Goal: Task Accomplishment & Management: Manage account settings

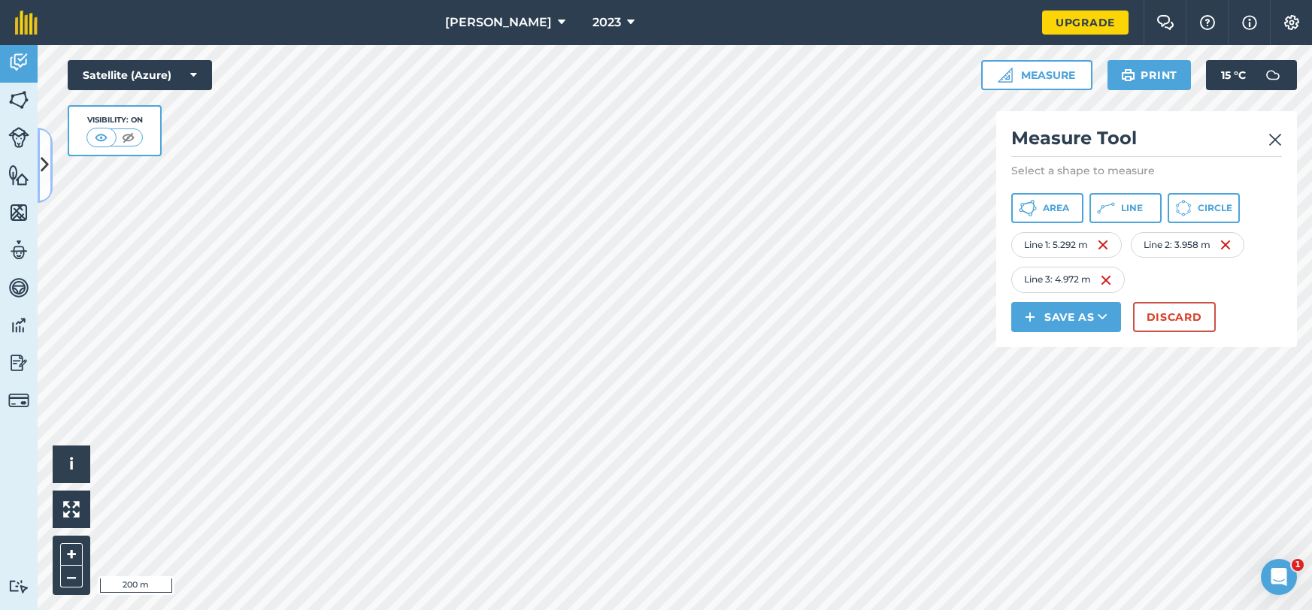
click at [41, 158] on icon at bounding box center [45, 165] width 8 height 26
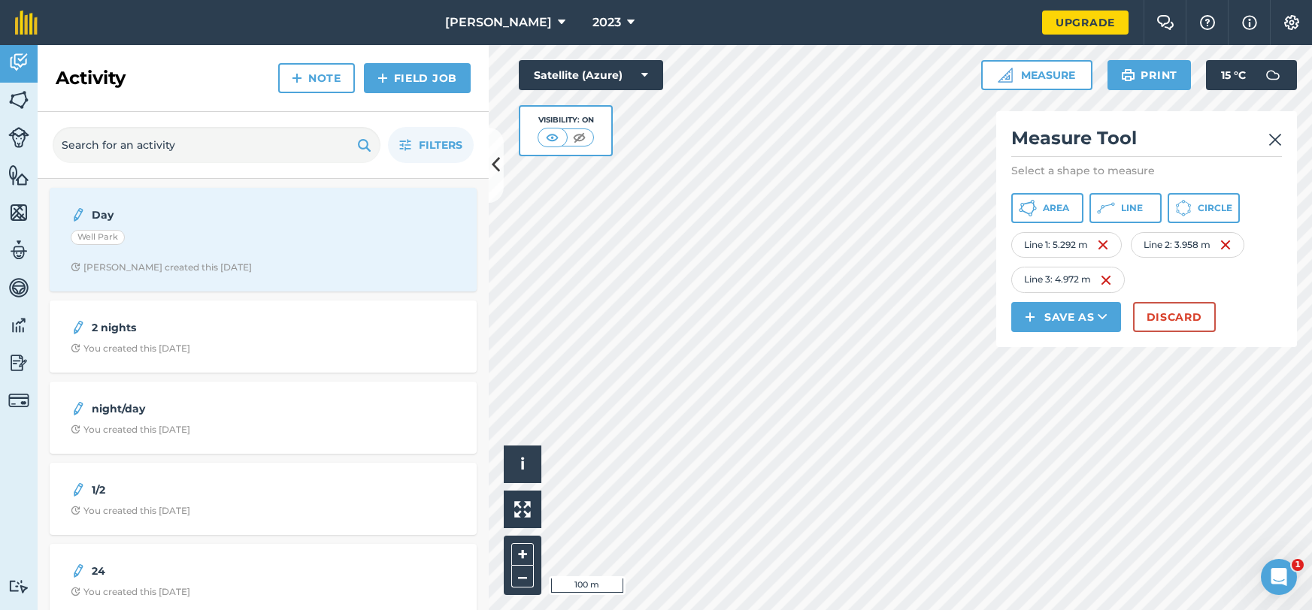
click at [1270, 134] on img at bounding box center [1275, 140] width 14 height 18
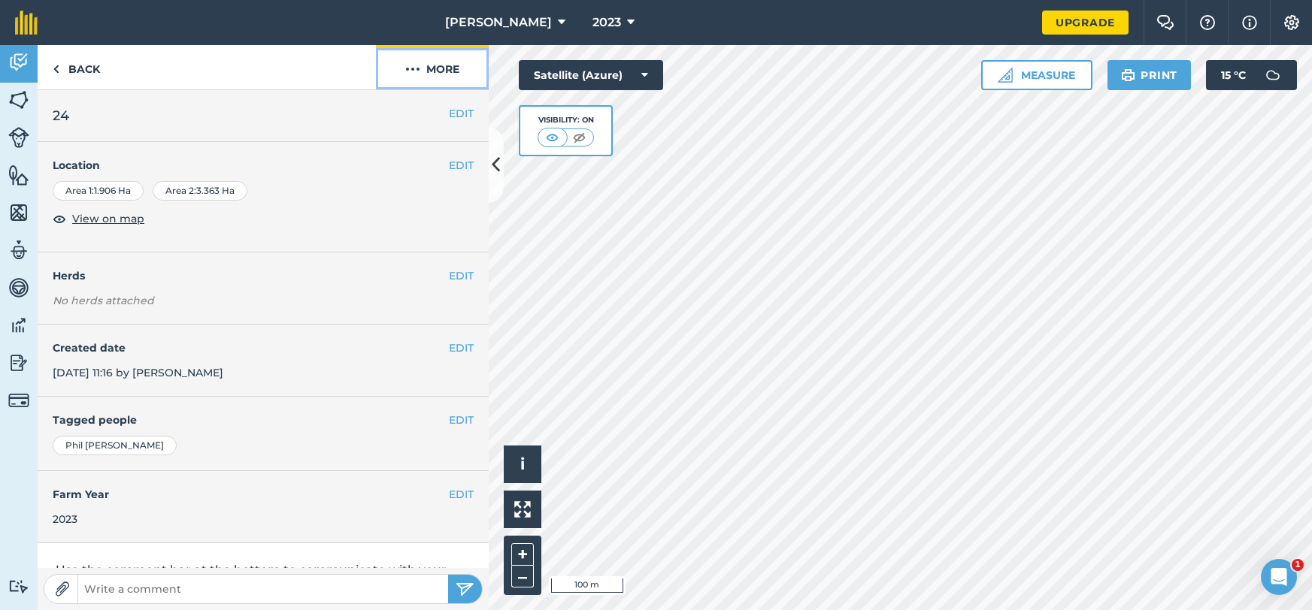
click at [434, 83] on button "More" at bounding box center [432, 67] width 113 height 44
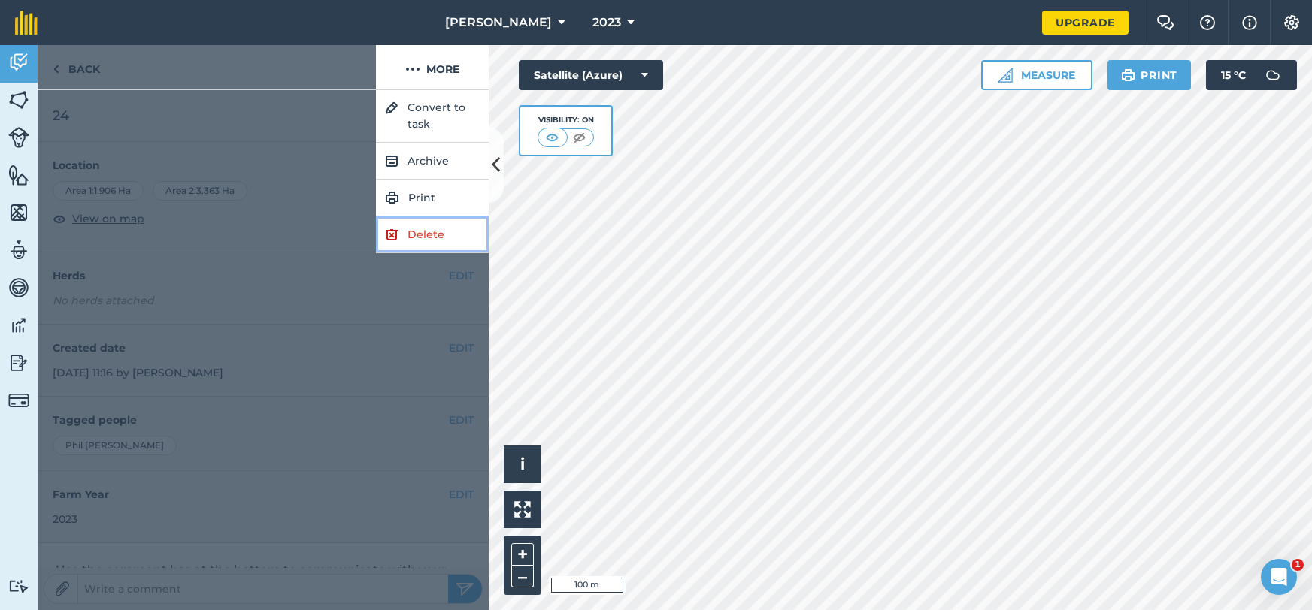
click at [425, 236] on link "Delete" at bounding box center [432, 235] width 113 height 37
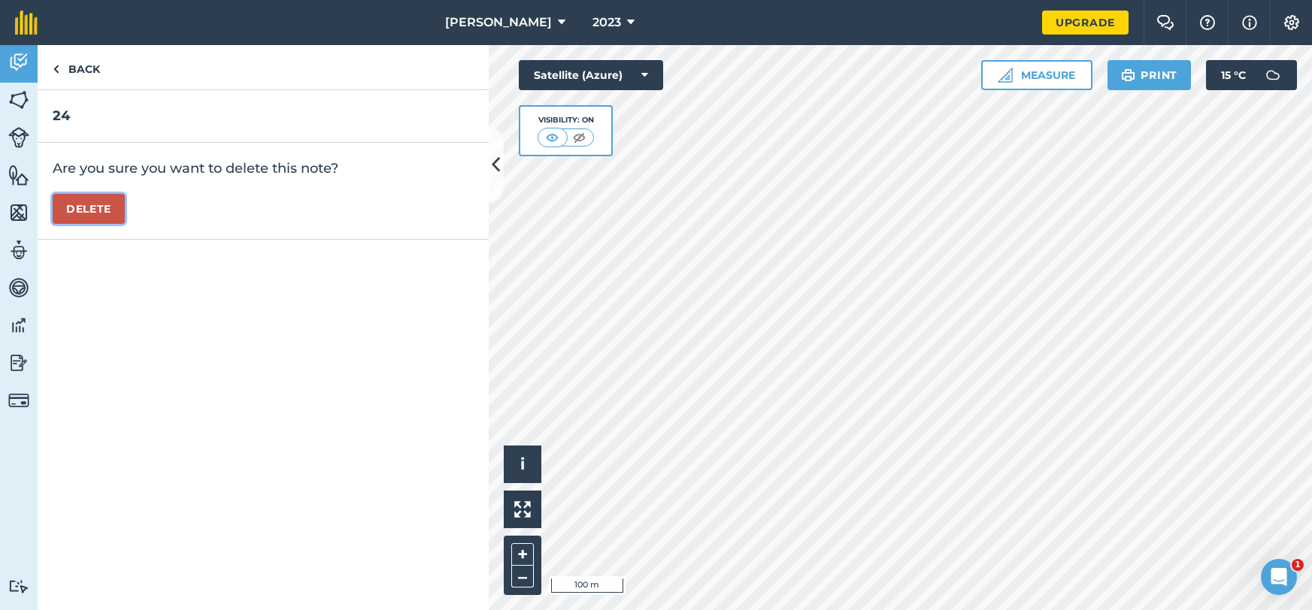
click at [114, 214] on button "Delete" at bounding box center [89, 209] width 72 height 30
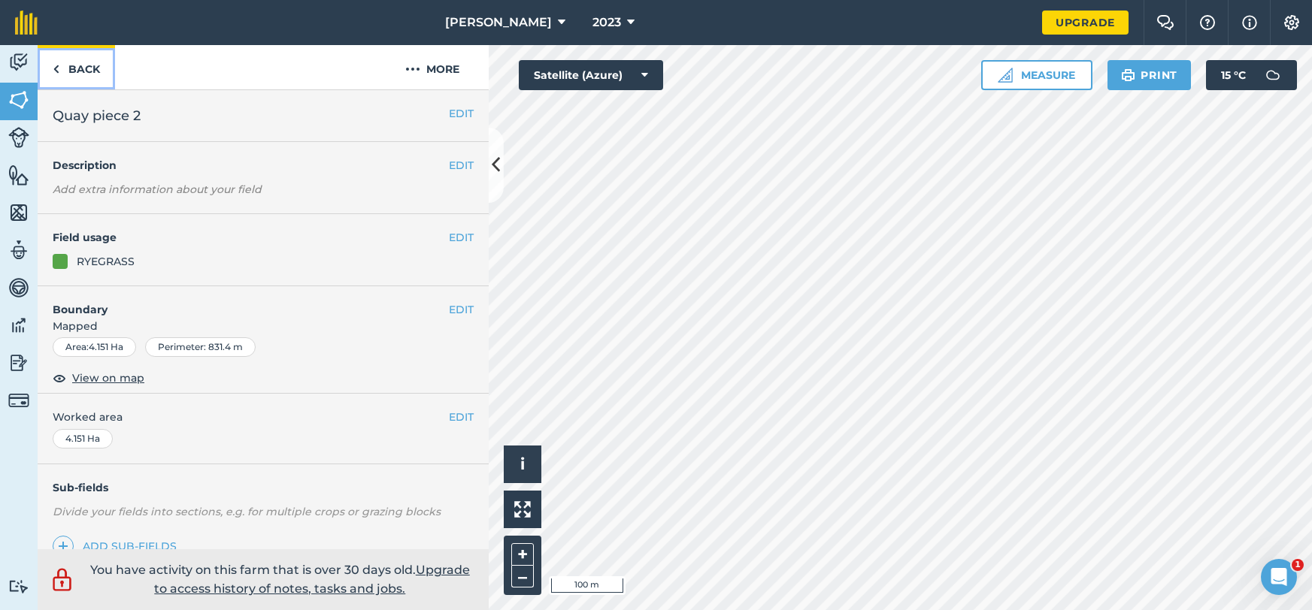
click at [60, 66] on link "Back" at bounding box center [76, 67] width 77 height 44
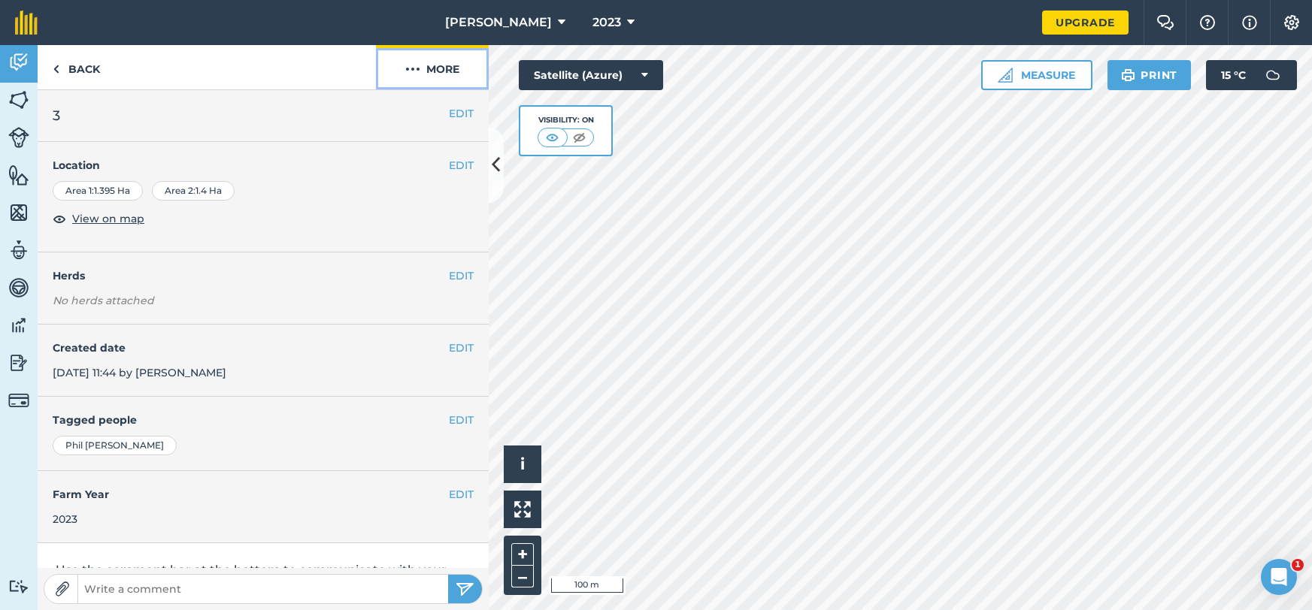
click at [434, 76] on button "More" at bounding box center [432, 67] width 113 height 44
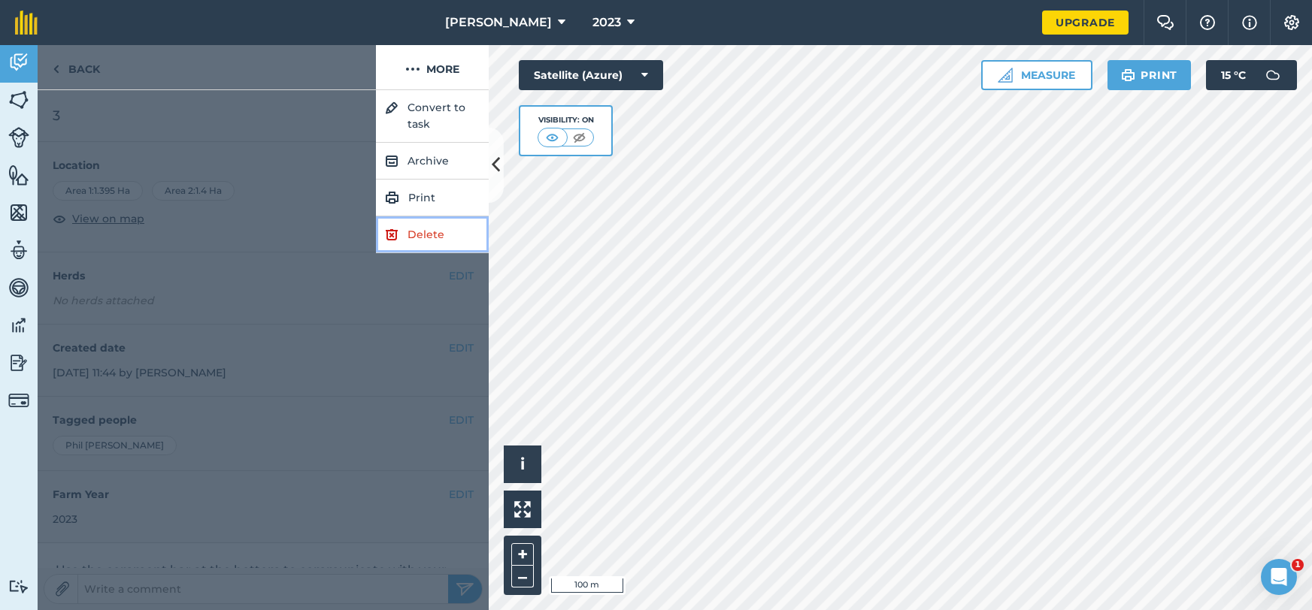
click at [422, 229] on link "Delete" at bounding box center [432, 235] width 113 height 37
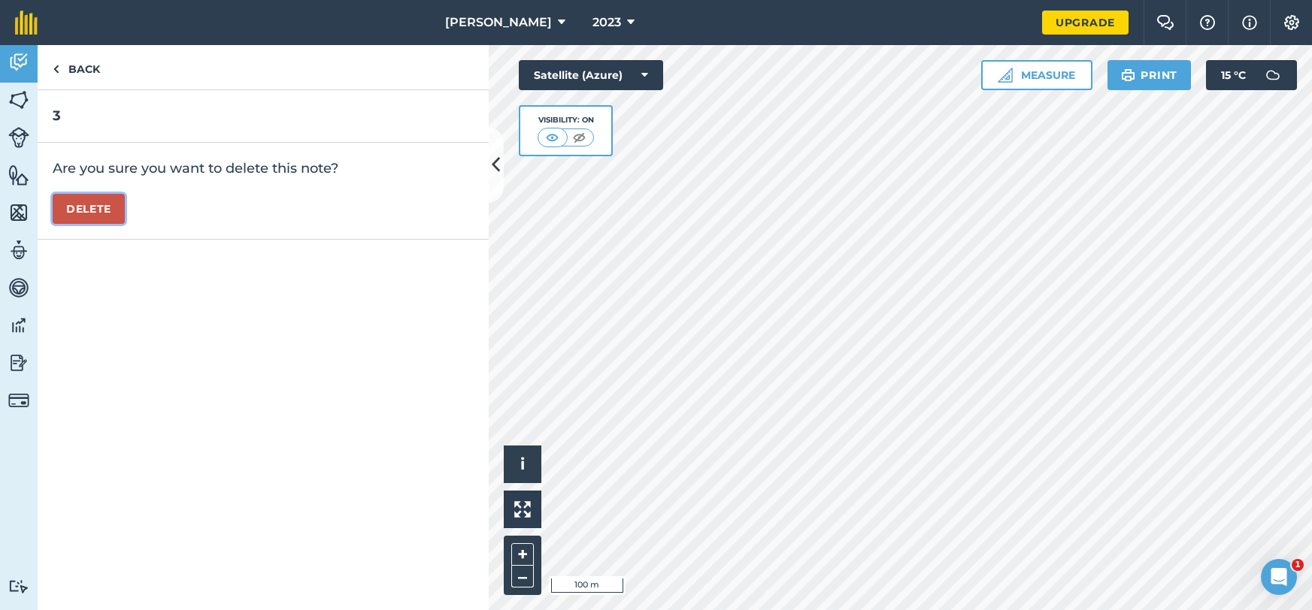
click at [110, 214] on button "Delete" at bounding box center [89, 209] width 72 height 30
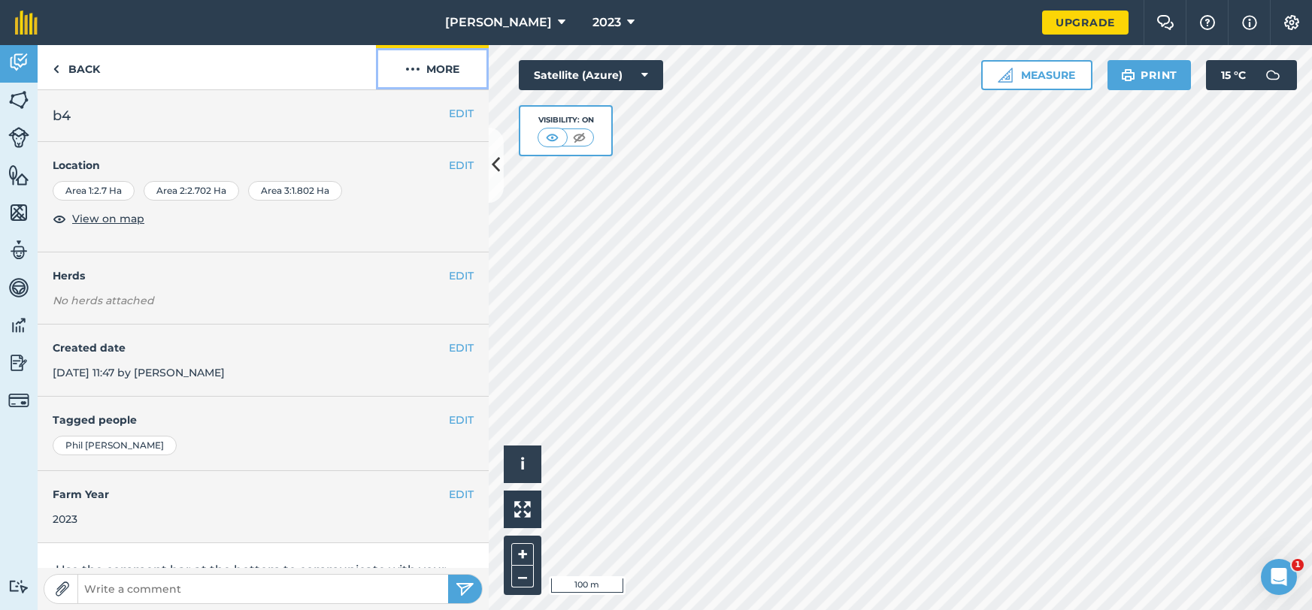
drag, startPoint x: 450, startPoint y: 77, endPoint x: 450, endPoint y: 88, distance: 11.3
click at [450, 77] on button "More" at bounding box center [432, 67] width 113 height 44
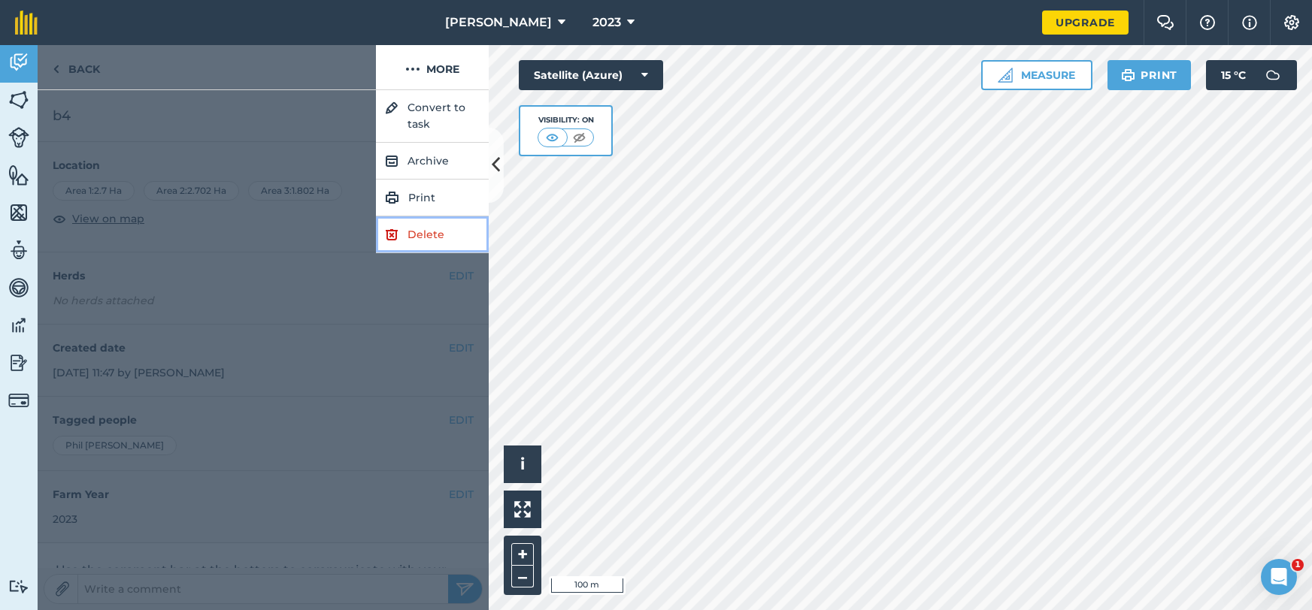
click at [448, 229] on link "Delete" at bounding box center [432, 235] width 113 height 37
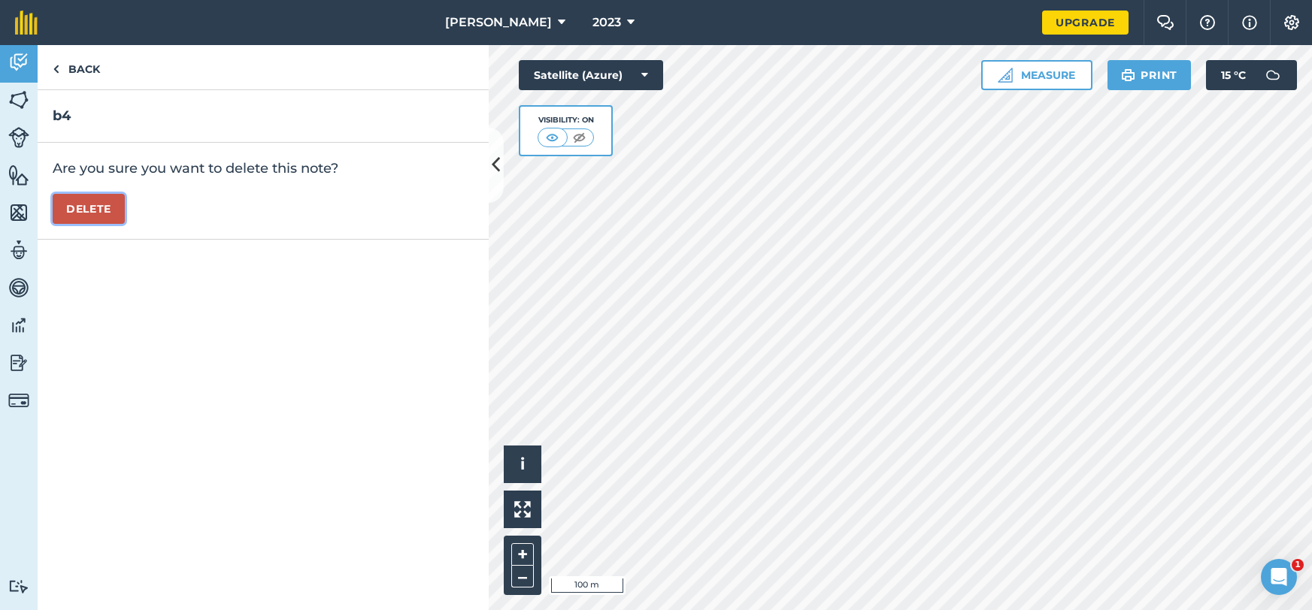
click at [102, 199] on button "Delete" at bounding box center [89, 209] width 72 height 30
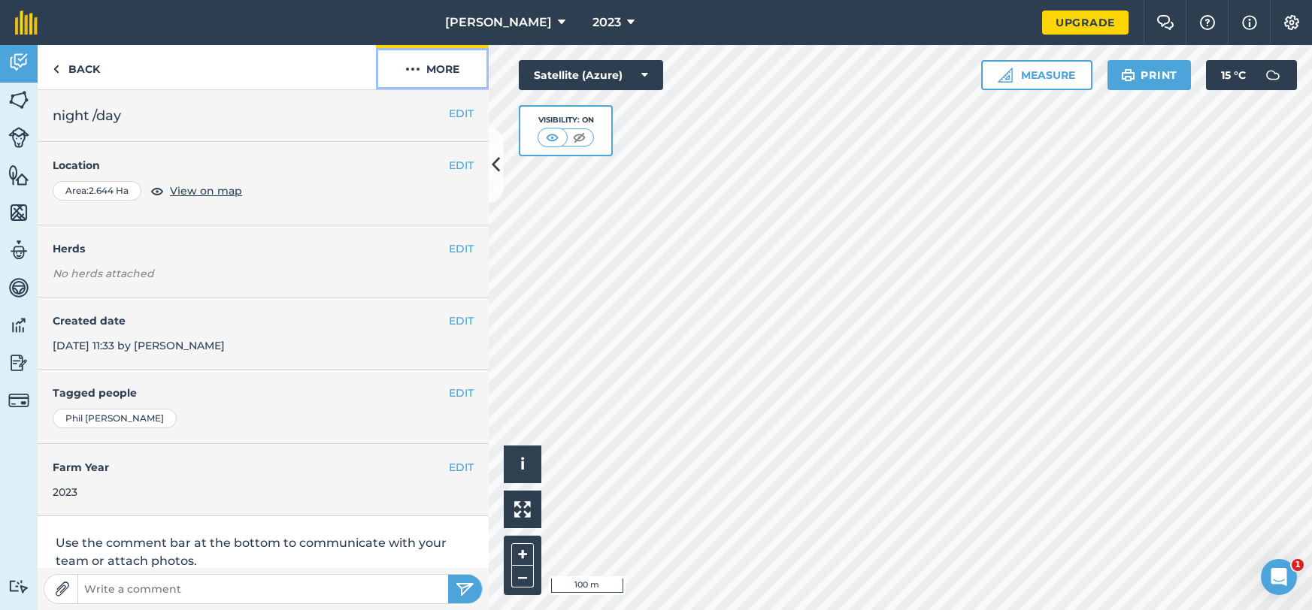
click at [445, 80] on button "More" at bounding box center [432, 67] width 113 height 44
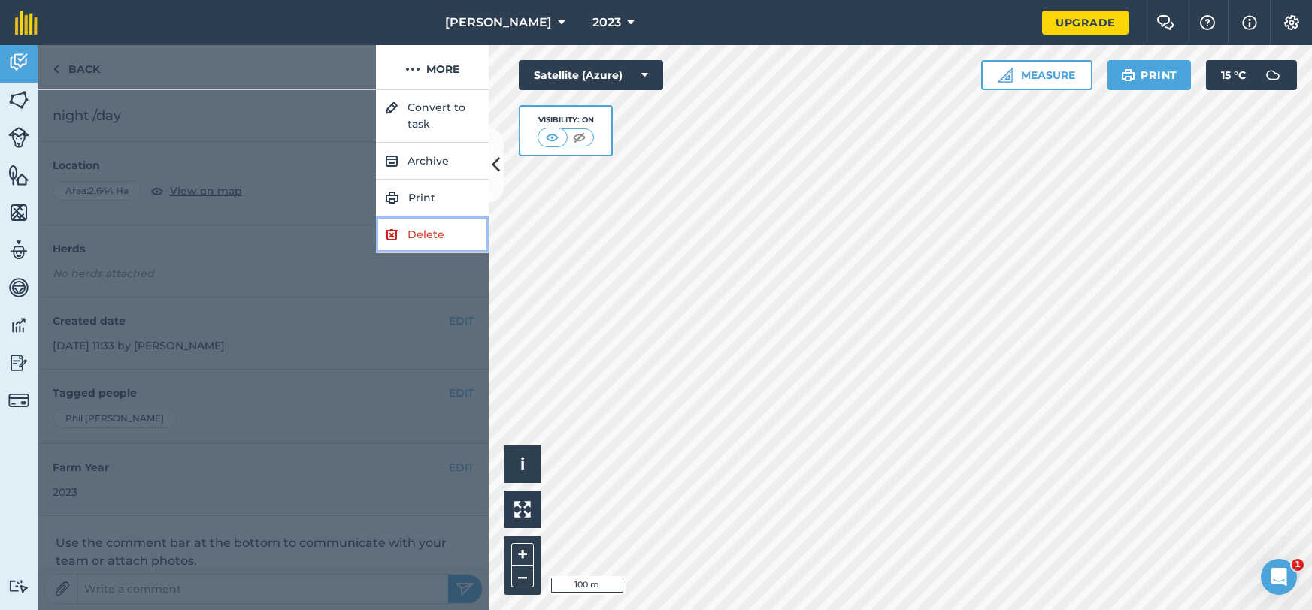
click at [430, 237] on link "Delete" at bounding box center [432, 235] width 113 height 37
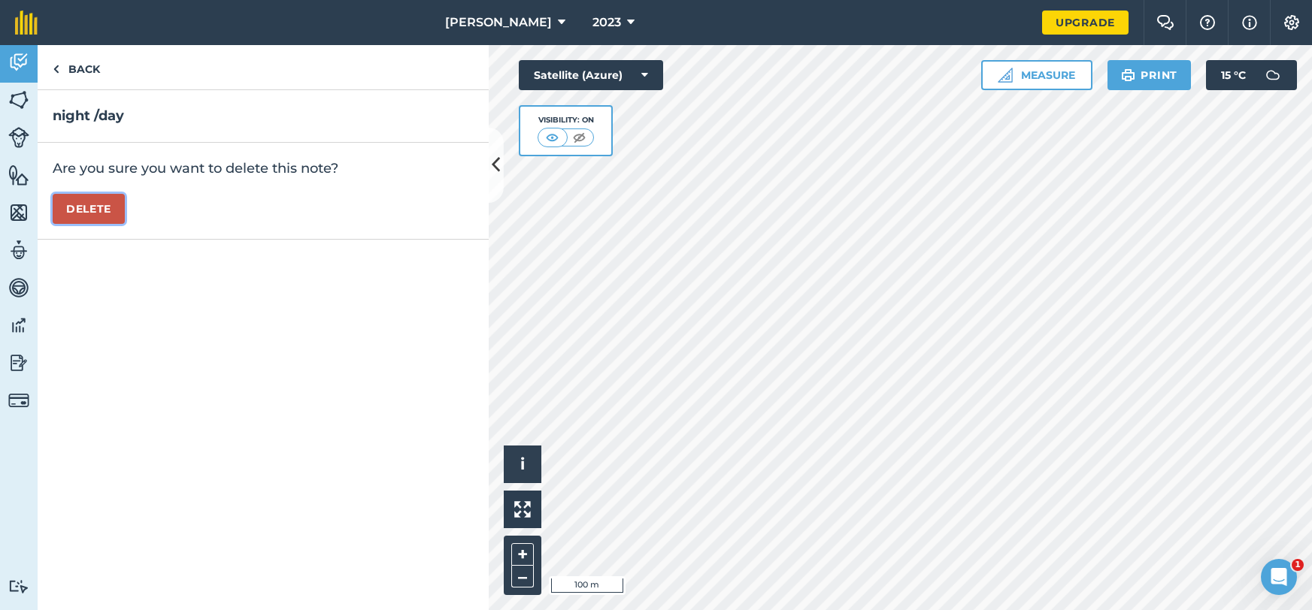
click at [111, 202] on button "Delete" at bounding box center [89, 209] width 72 height 30
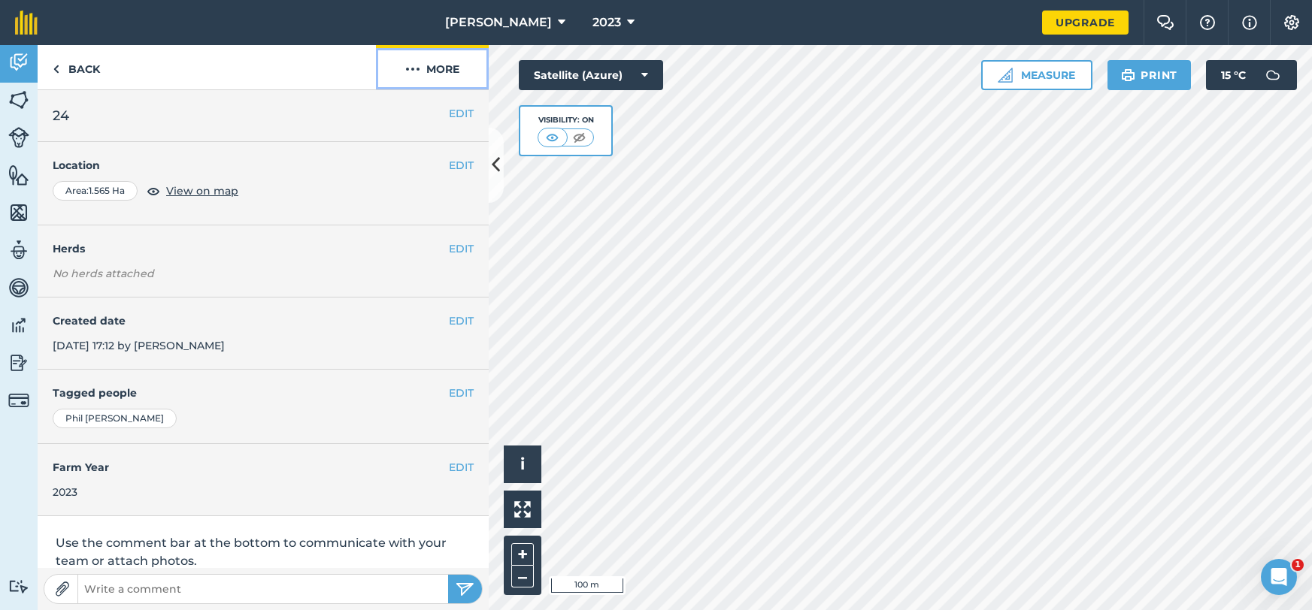
click at [447, 84] on button "More" at bounding box center [432, 67] width 113 height 44
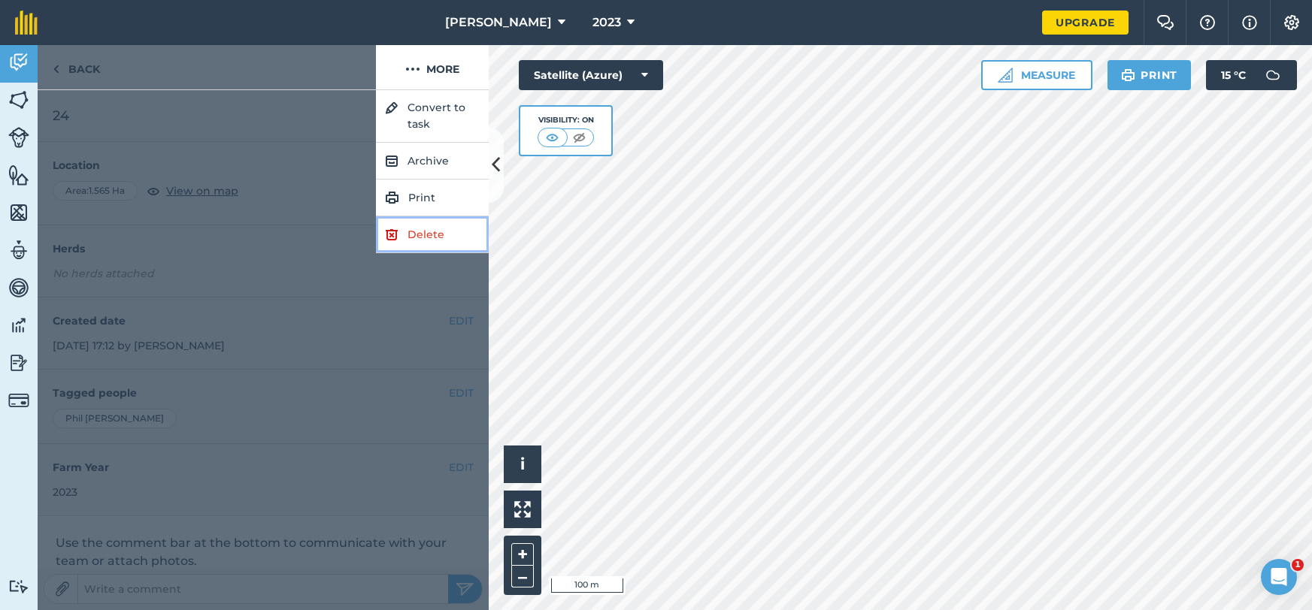
click at [424, 240] on link "Delete" at bounding box center [432, 235] width 113 height 37
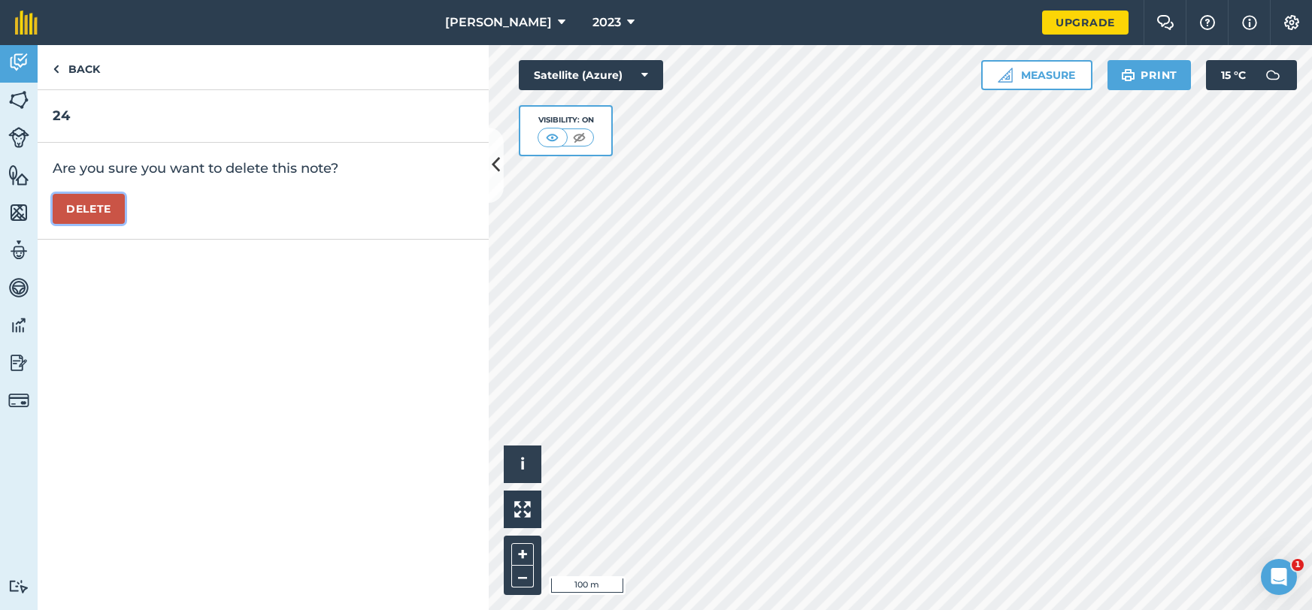
click at [64, 211] on button "Delete" at bounding box center [89, 209] width 72 height 30
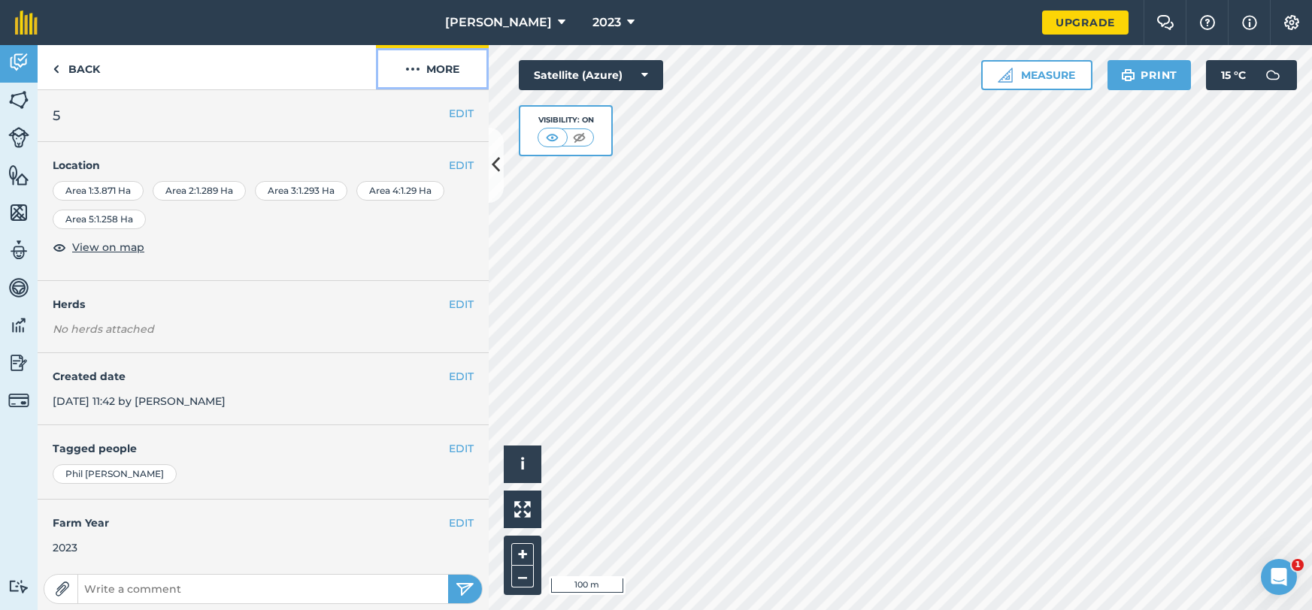
click at [446, 87] on button "More" at bounding box center [432, 67] width 113 height 44
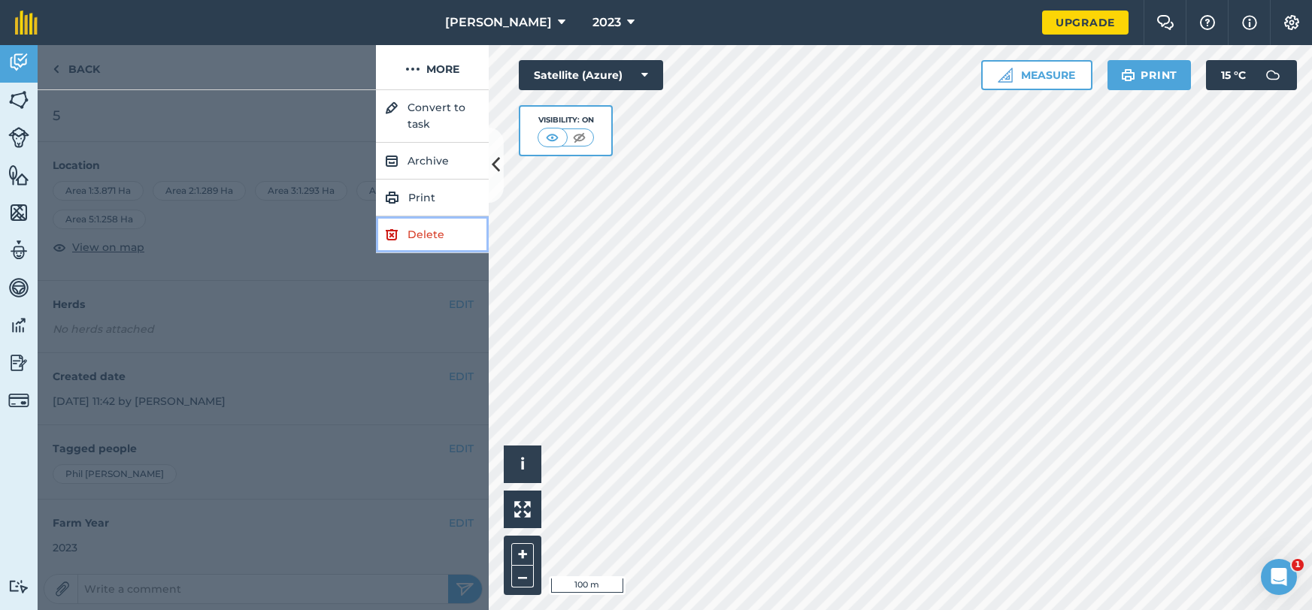
click at [441, 232] on link "Delete" at bounding box center [432, 235] width 113 height 37
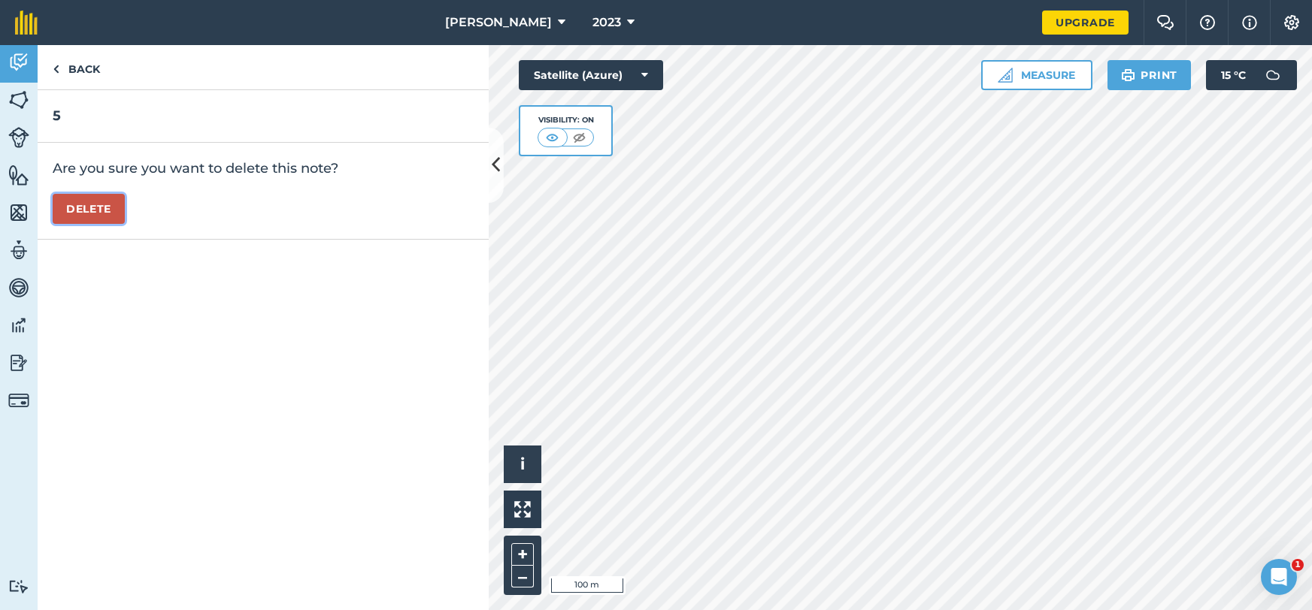
click at [116, 216] on button "Delete" at bounding box center [89, 209] width 72 height 30
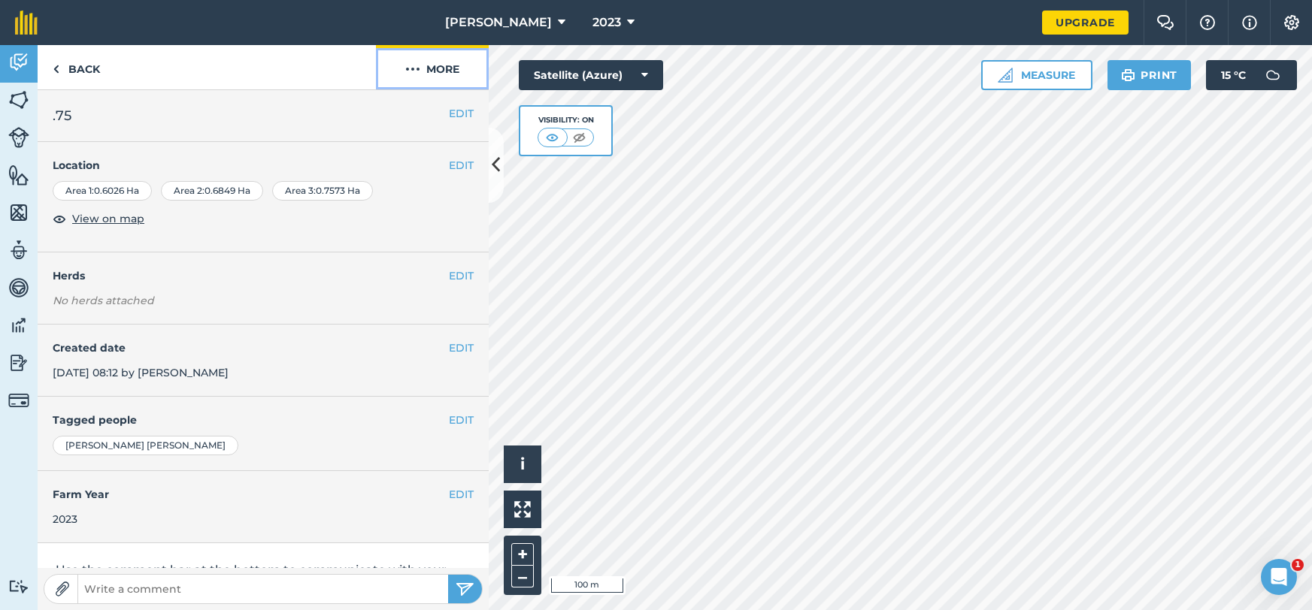
click at [417, 79] on button "More" at bounding box center [432, 67] width 113 height 44
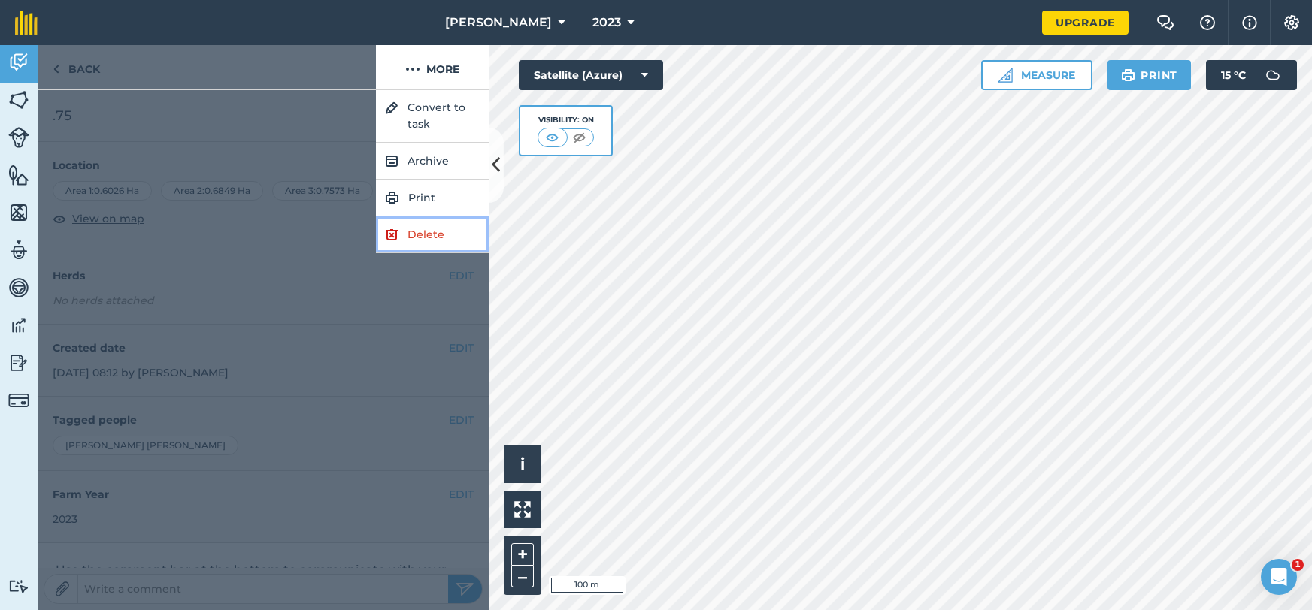
click at [460, 218] on link "Delete" at bounding box center [432, 235] width 113 height 37
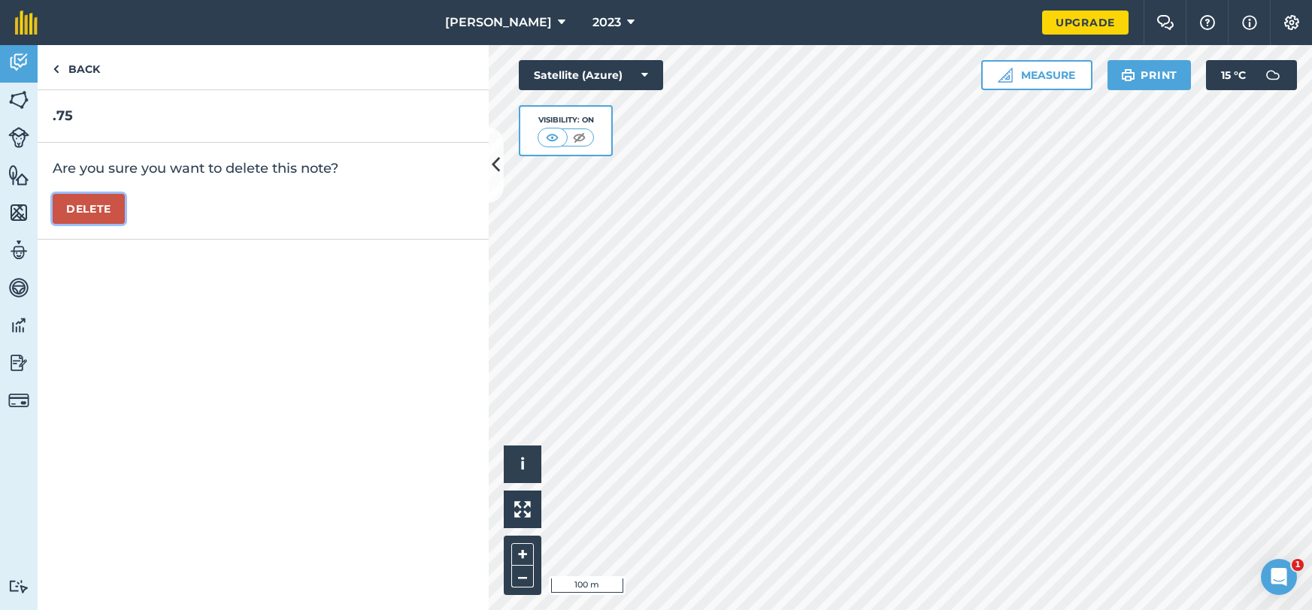
click at [112, 209] on button "Delete" at bounding box center [89, 209] width 72 height 30
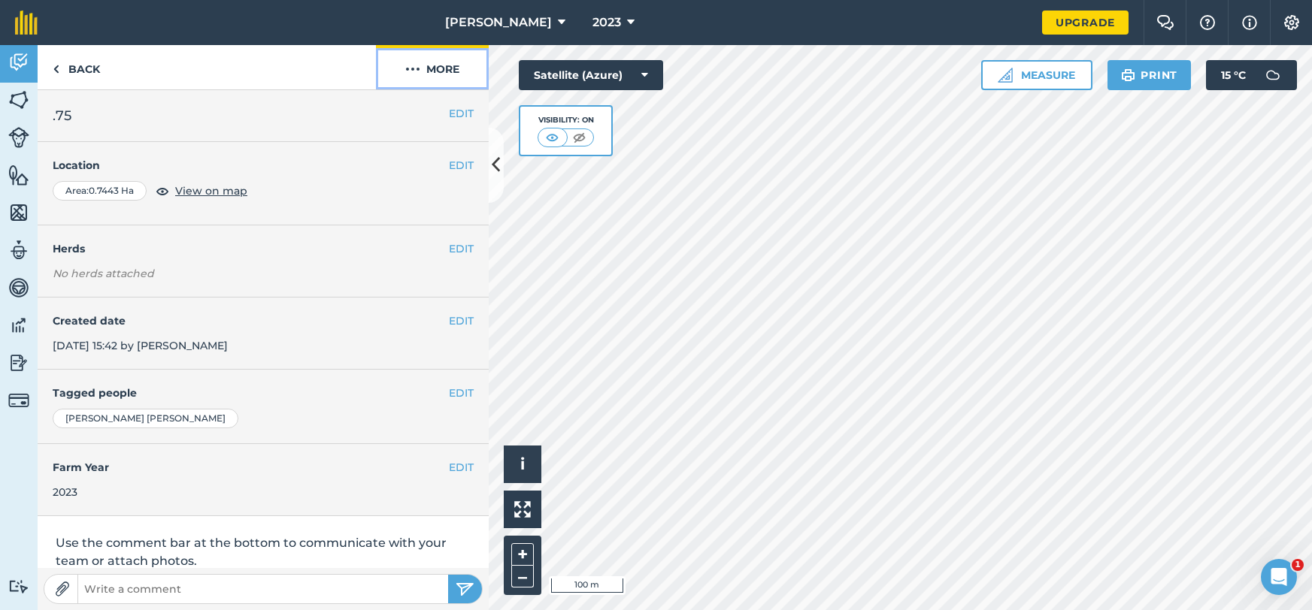
click at [453, 75] on button "More" at bounding box center [432, 67] width 113 height 44
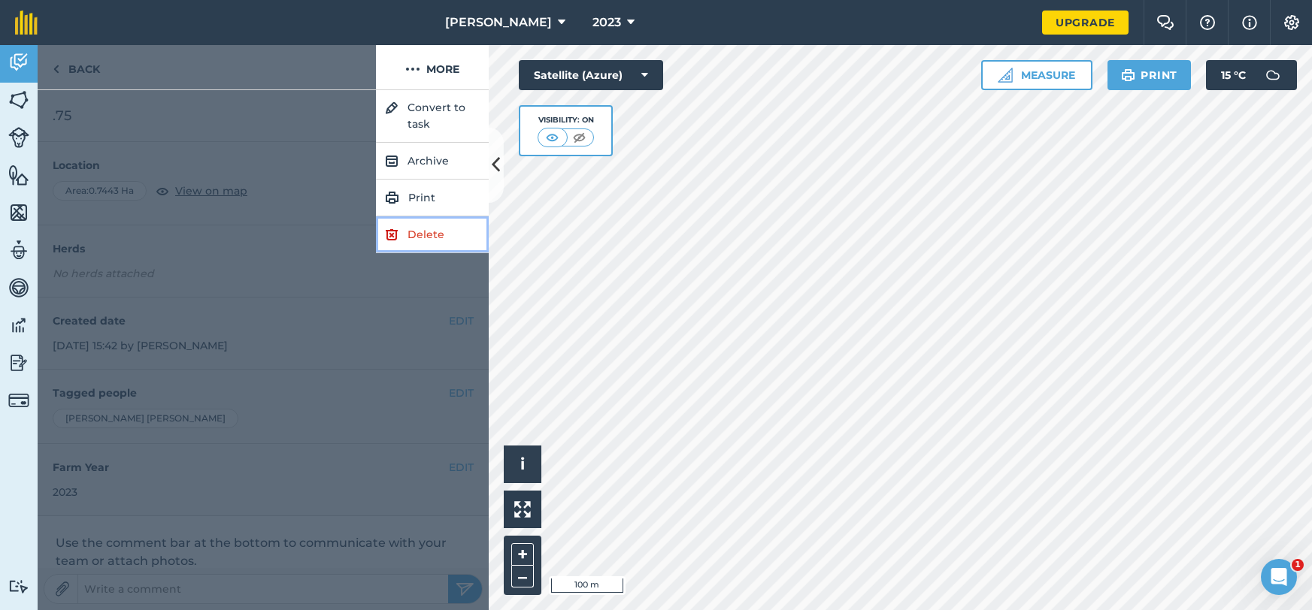
click at [441, 238] on link "Delete" at bounding box center [432, 235] width 113 height 37
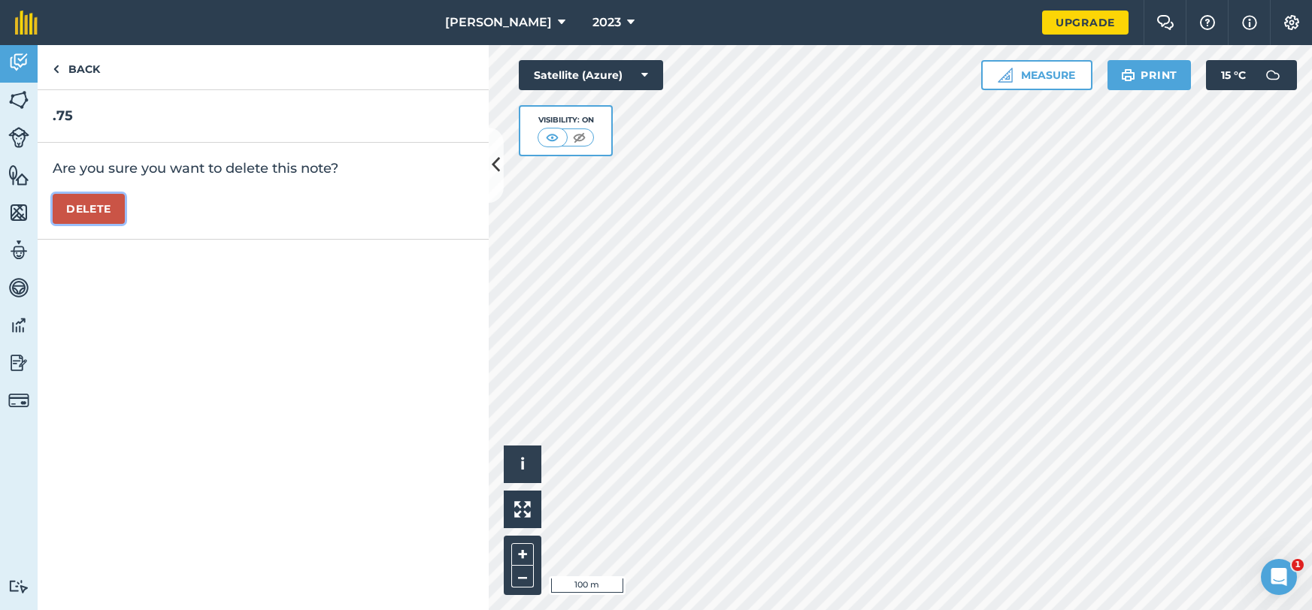
click at [90, 218] on button "Delete" at bounding box center [89, 209] width 72 height 30
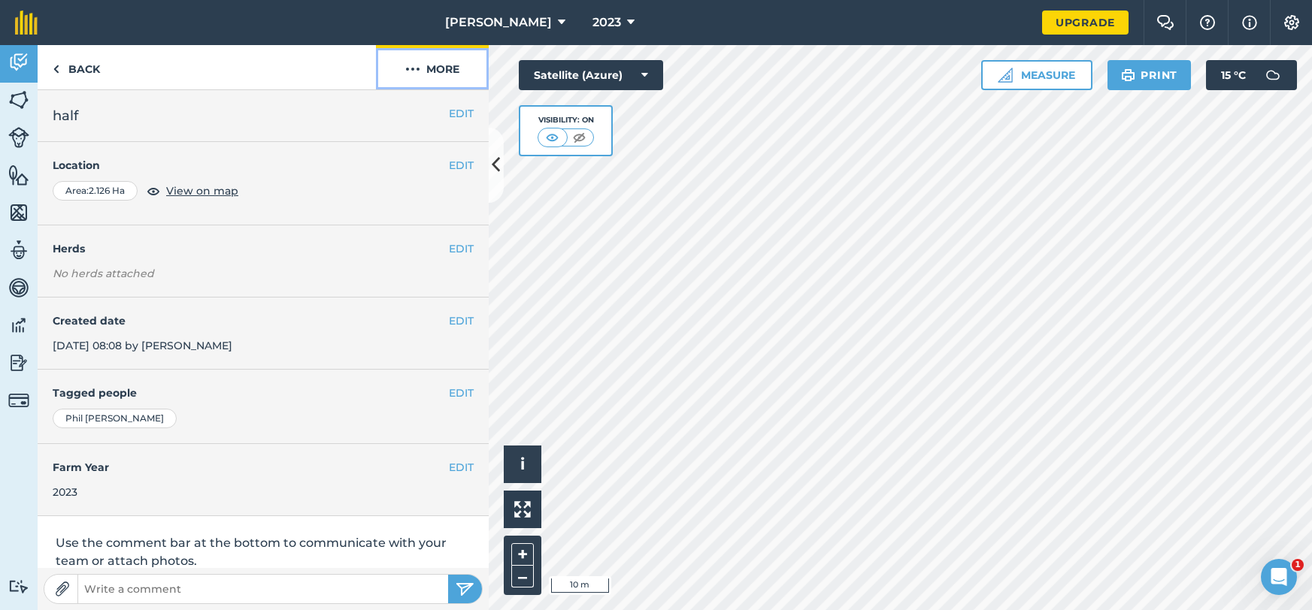
click at [389, 65] on button "More" at bounding box center [432, 67] width 113 height 44
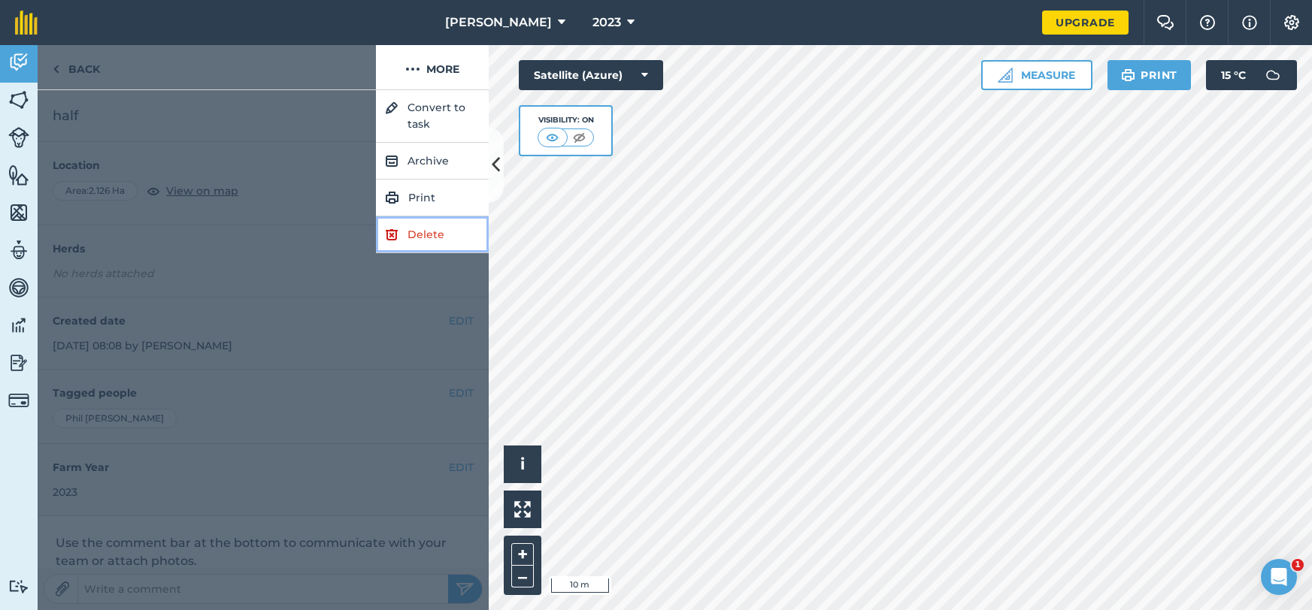
click at [414, 229] on link "Delete" at bounding box center [432, 235] width 113 height 37
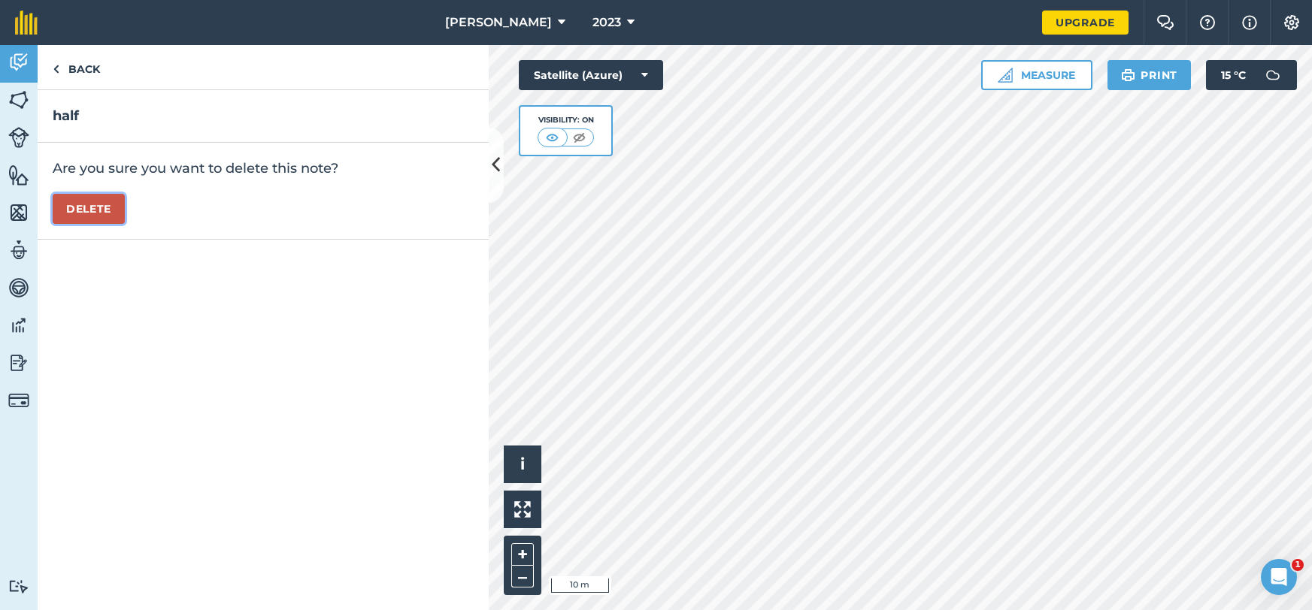
click at [122, 204] on button "Delete" at bounding box center [89, 209] width 72 height 30
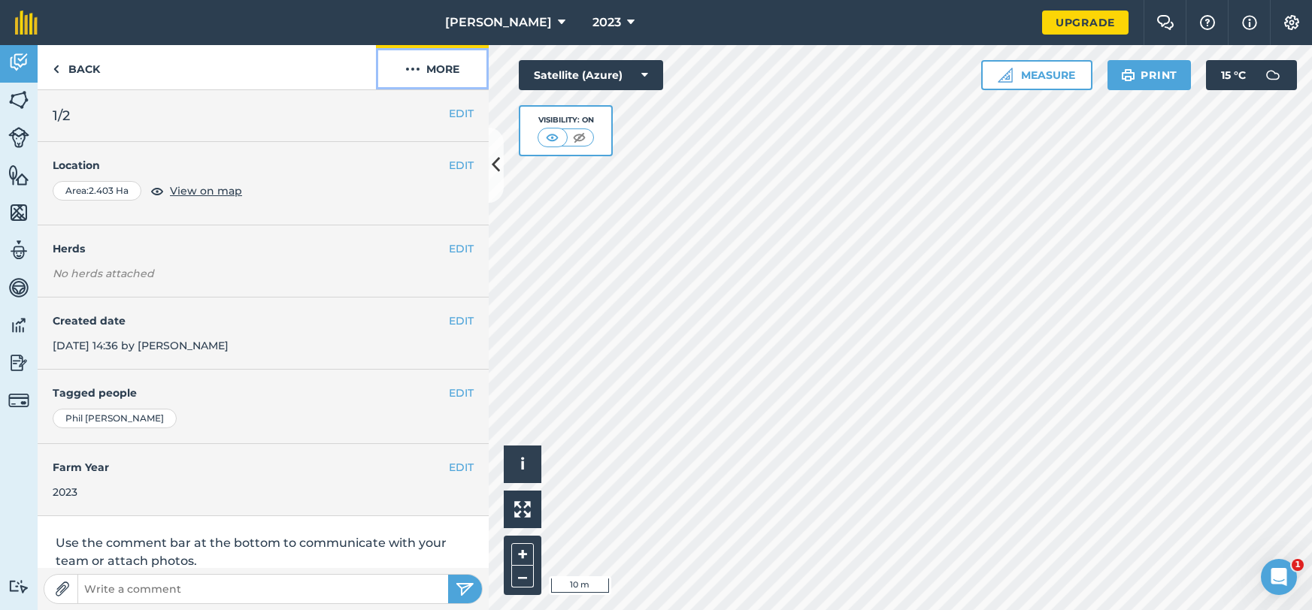
click at [474, 76] on button "More" at bounding box center [432, 67] width 113 height 44
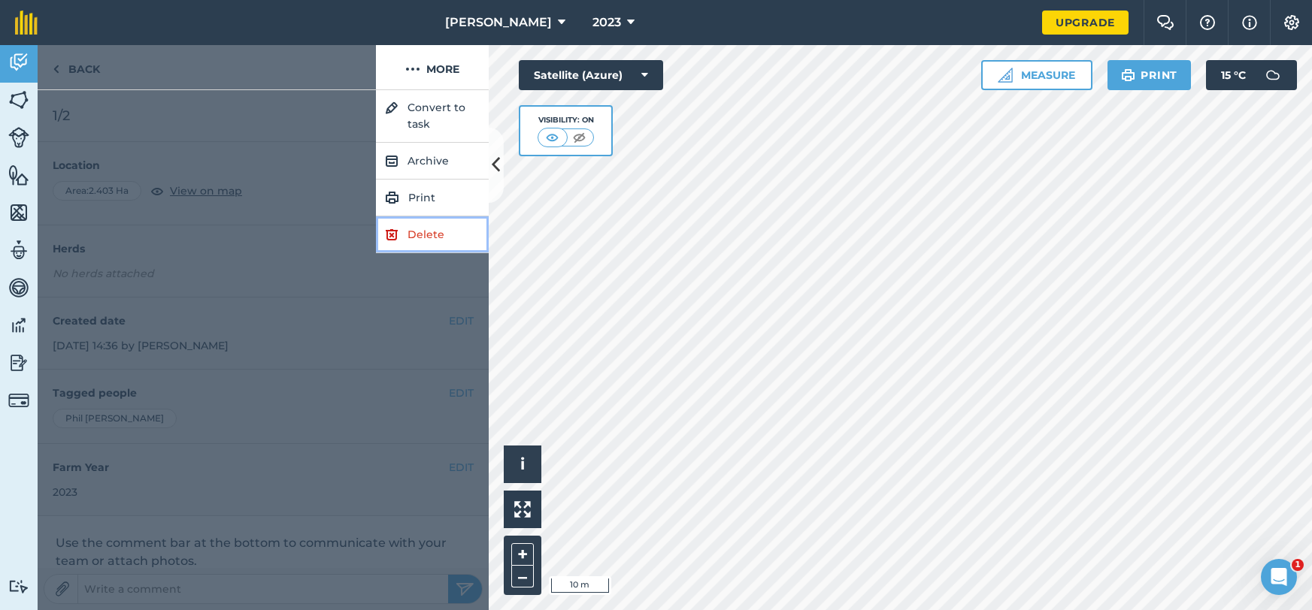
click at [458, 244] on link "Delete" at bounding box center [432, 235] width 113 height 37
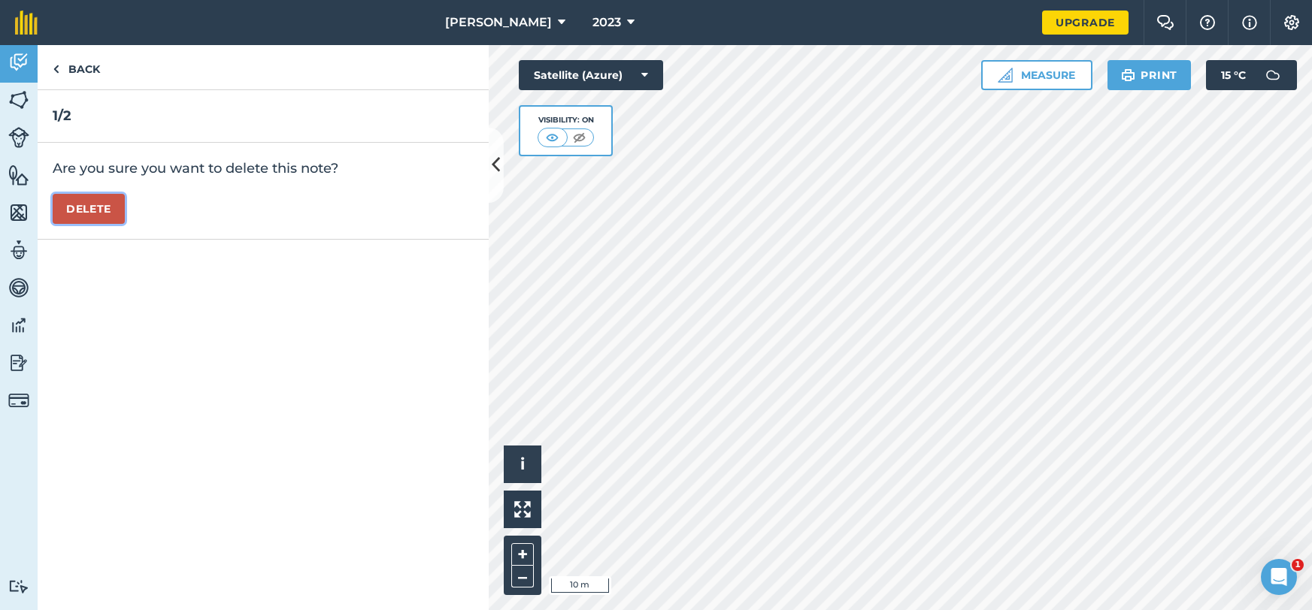
click at [121, 210] on button "Delete" at bounding box center [89, 209] width 72 height 30
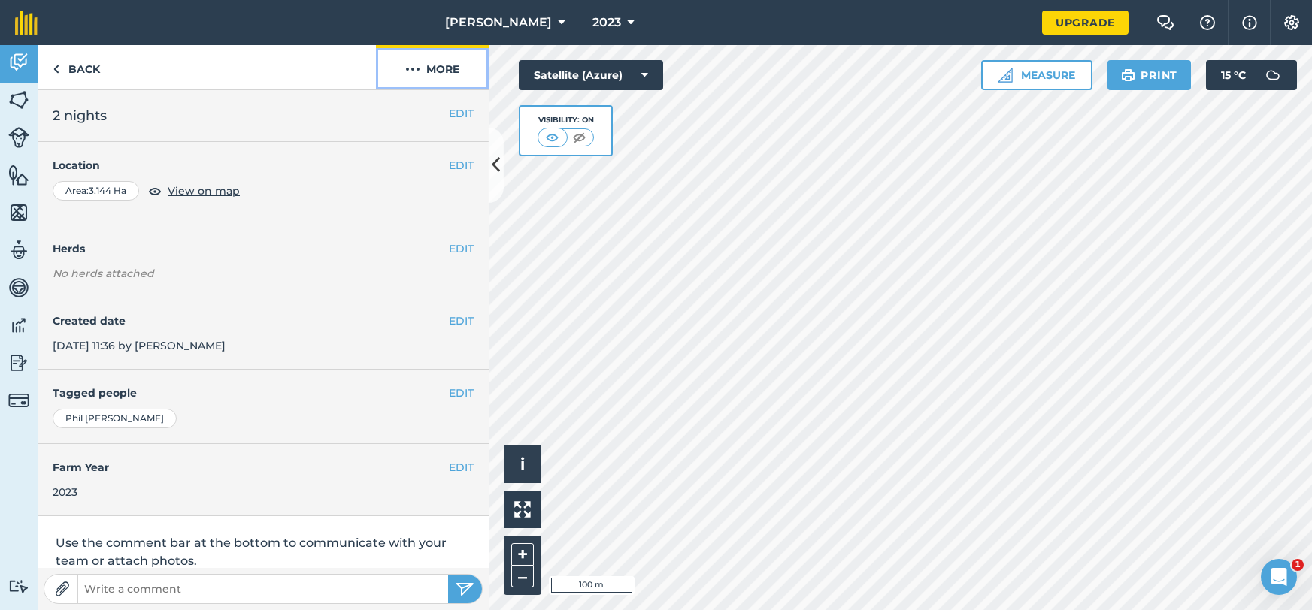
drag, startPoint x: 420, startPoint y: 73, endPoint x: 415, endPoint y: 88, distance: 15.9
click at [421, 74] on button "More" at bounding box center [432, 67] width 113 height 44
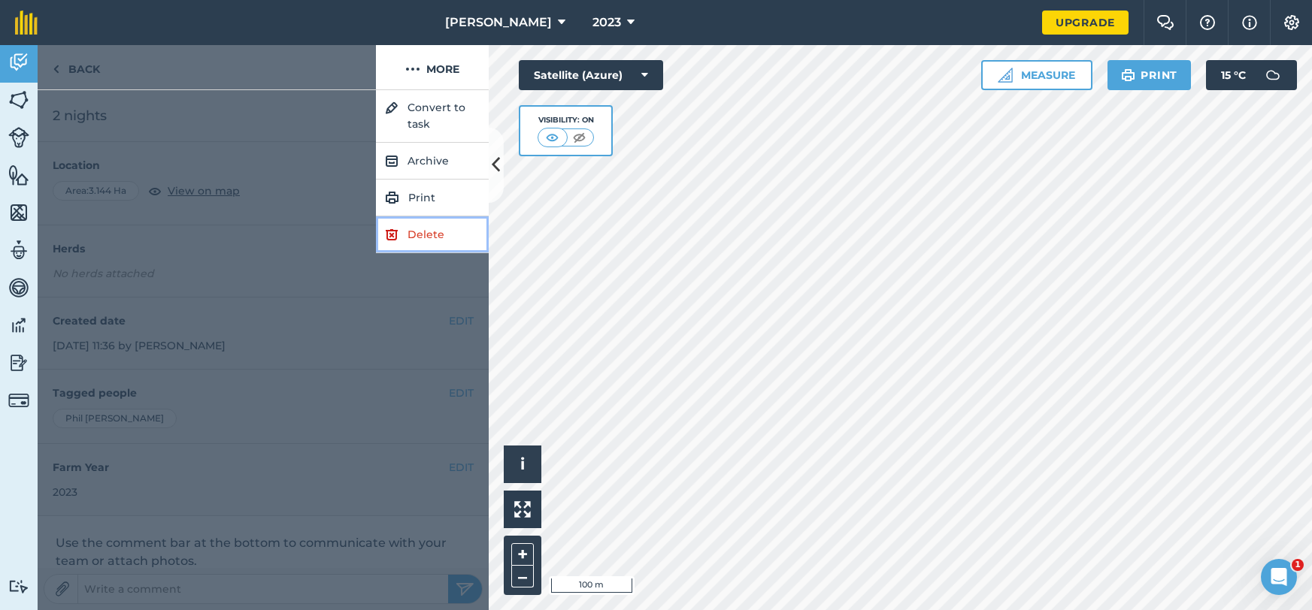
click at [410, 239] on link "Delete" at bounding box center [432, 235] width 113 height 37
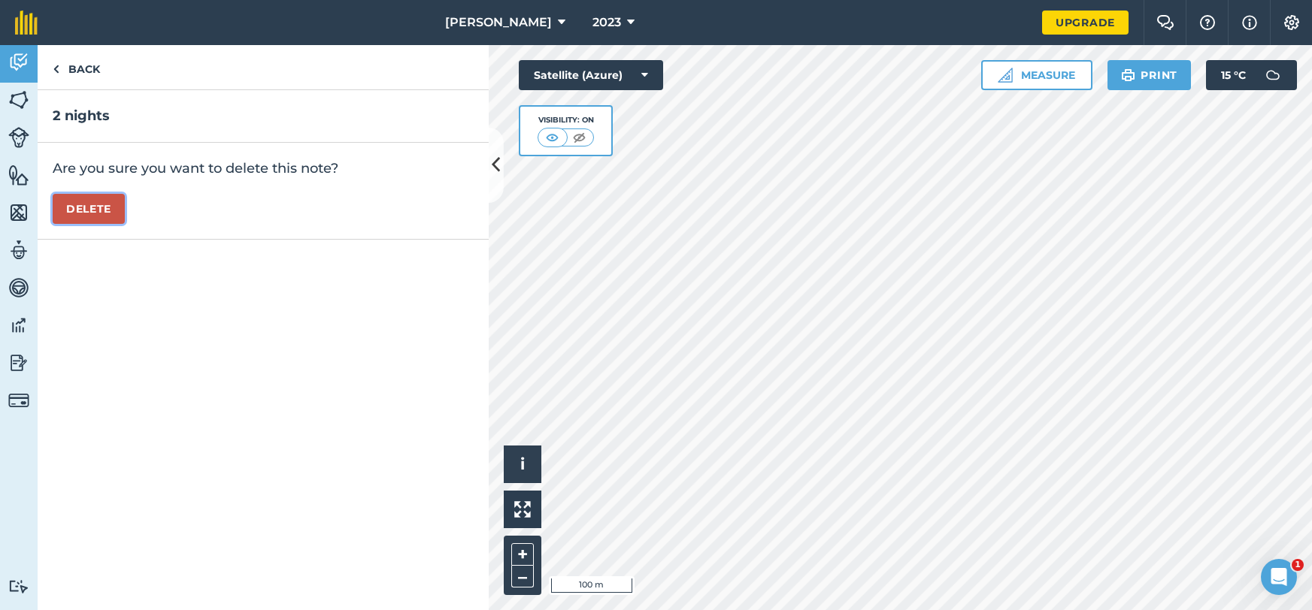
click at [109, 210] on button "Delete" at bounding box center [89, 209] width 72 height 30
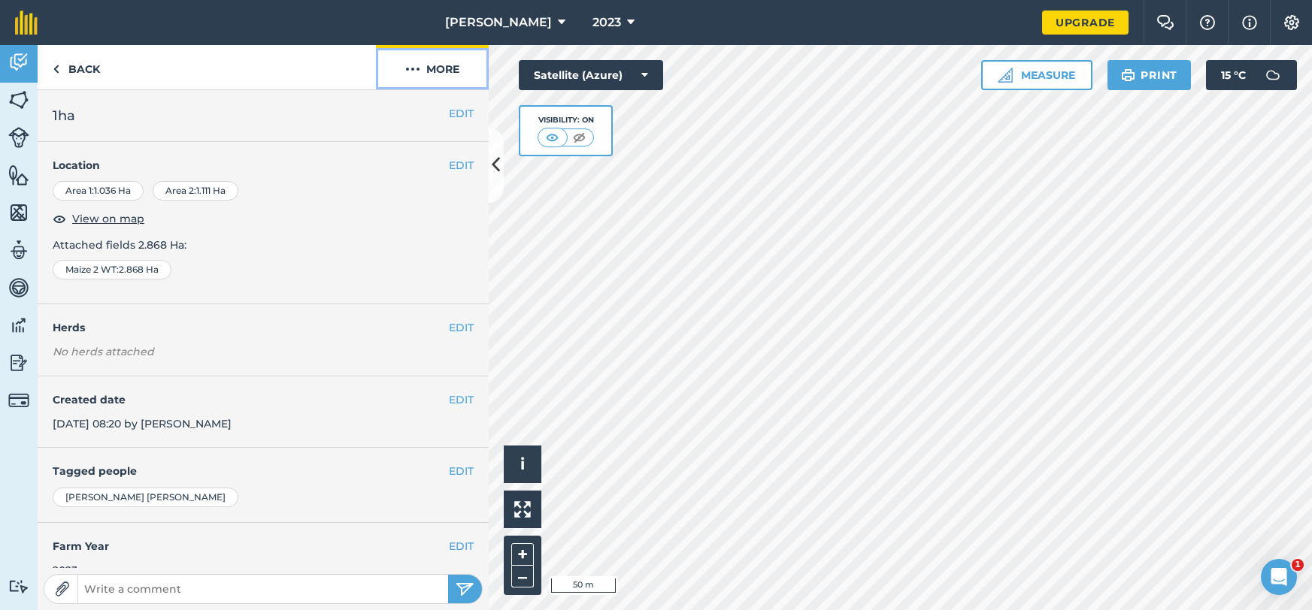
click at [421, 81] on button "More" at bounding box center [432, 67] width 113 height 44
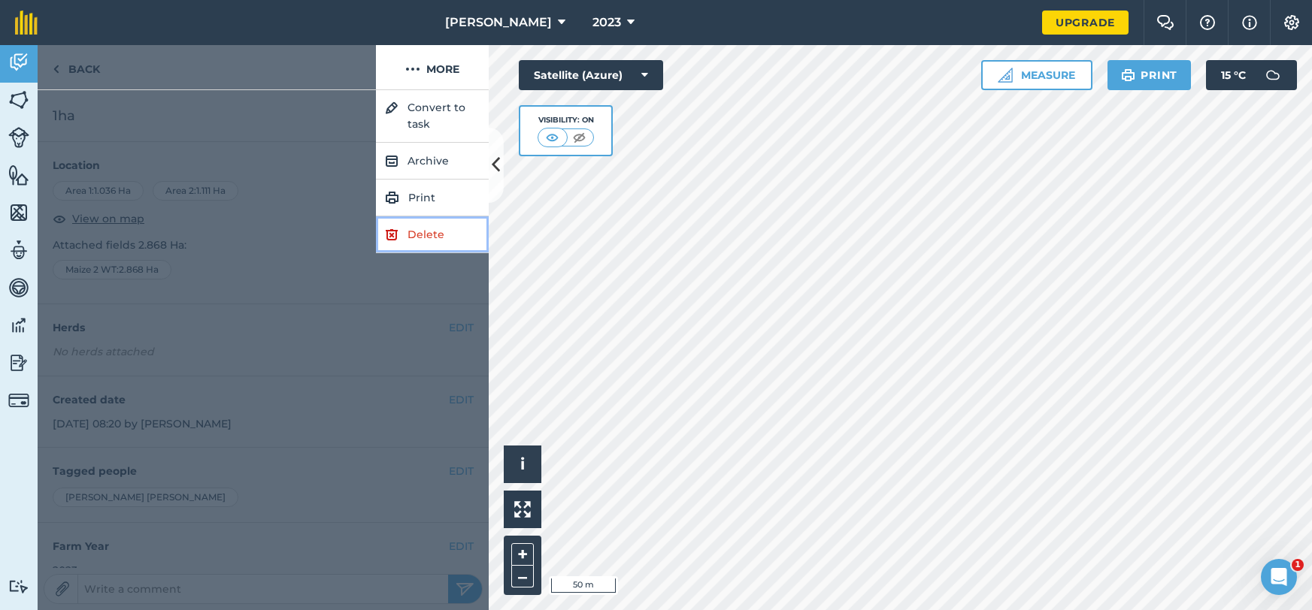
click at [398, 238] on img at bounding box center [392, 235] width 14 height 18
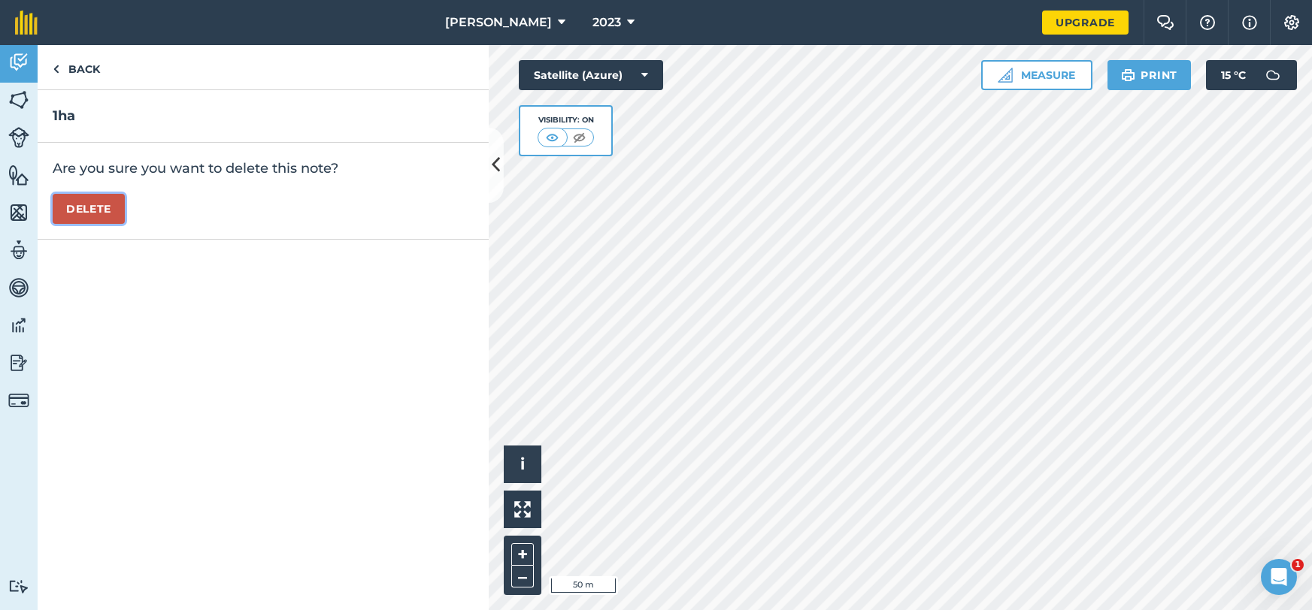
click at [89, 214] on button "Delete" at bounding box center [89, 209] width 72 height 30
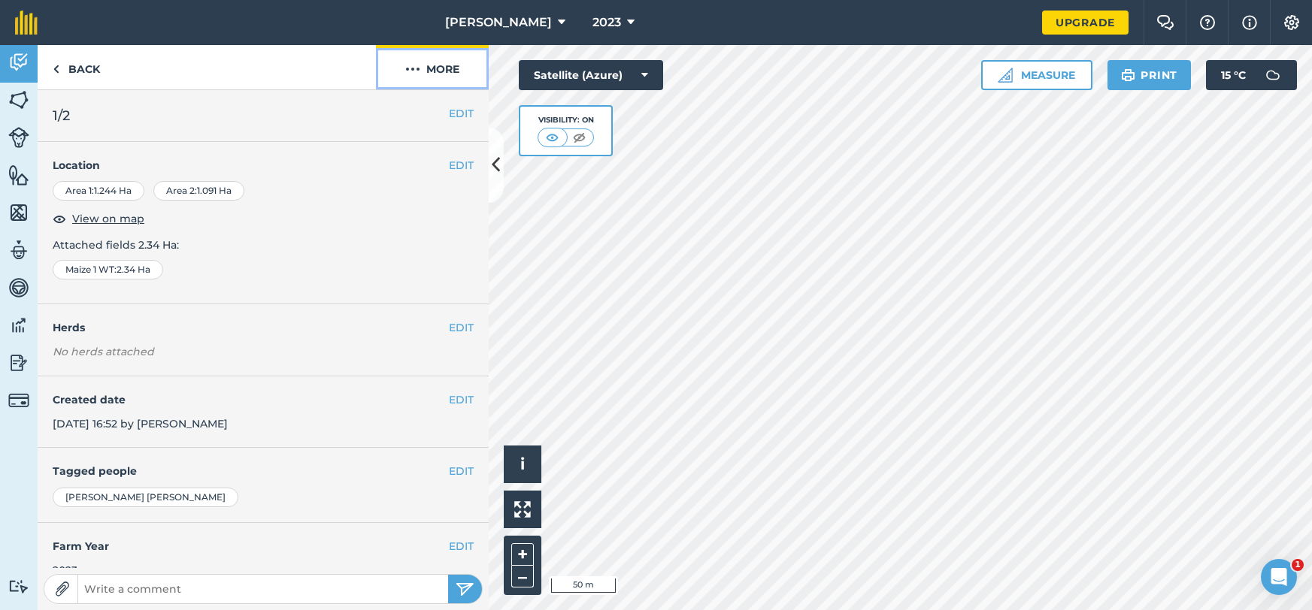
click at [416, 78] on button "More" at bounding box center [432, 67] width 113 height 44
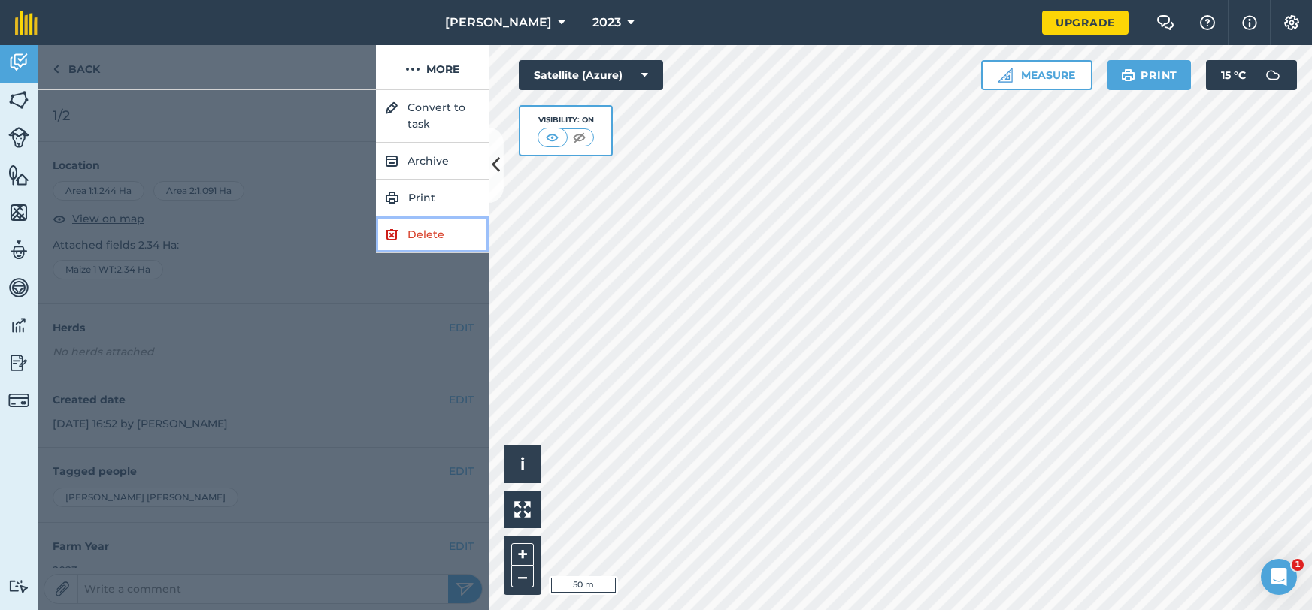
click at [398, 235] on link "Delete" at bounding box center [432, 235] width 113 height 37
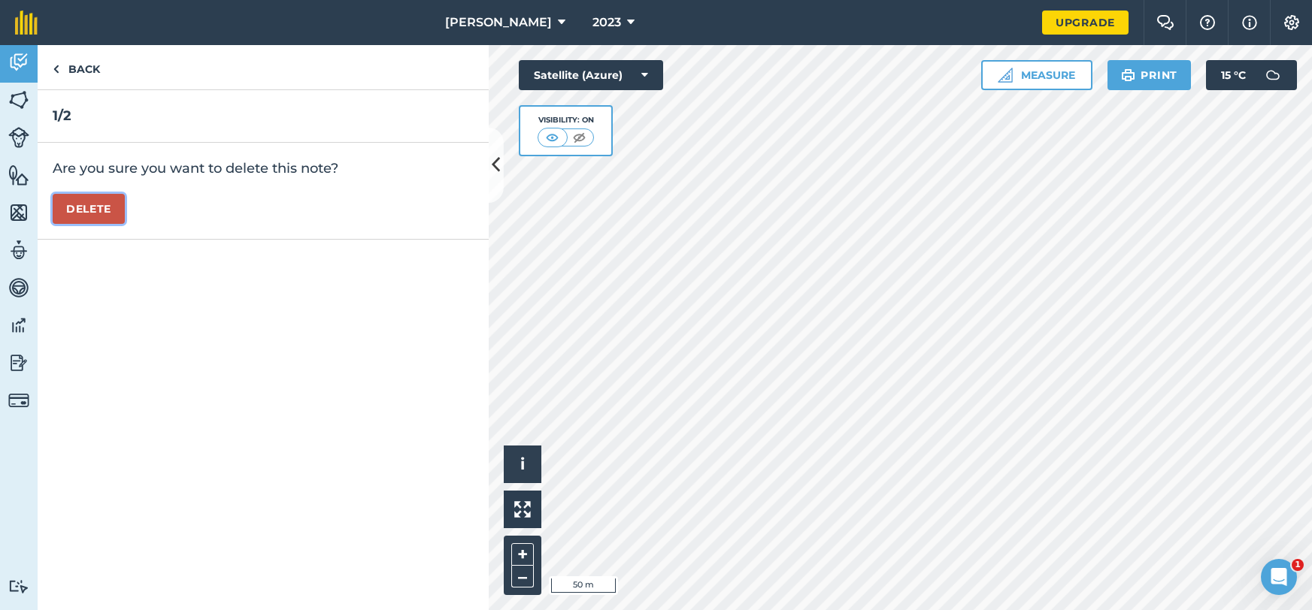
click at [104, 210] on button "Delete" at bounding box center [89, 209] width 72 height 30
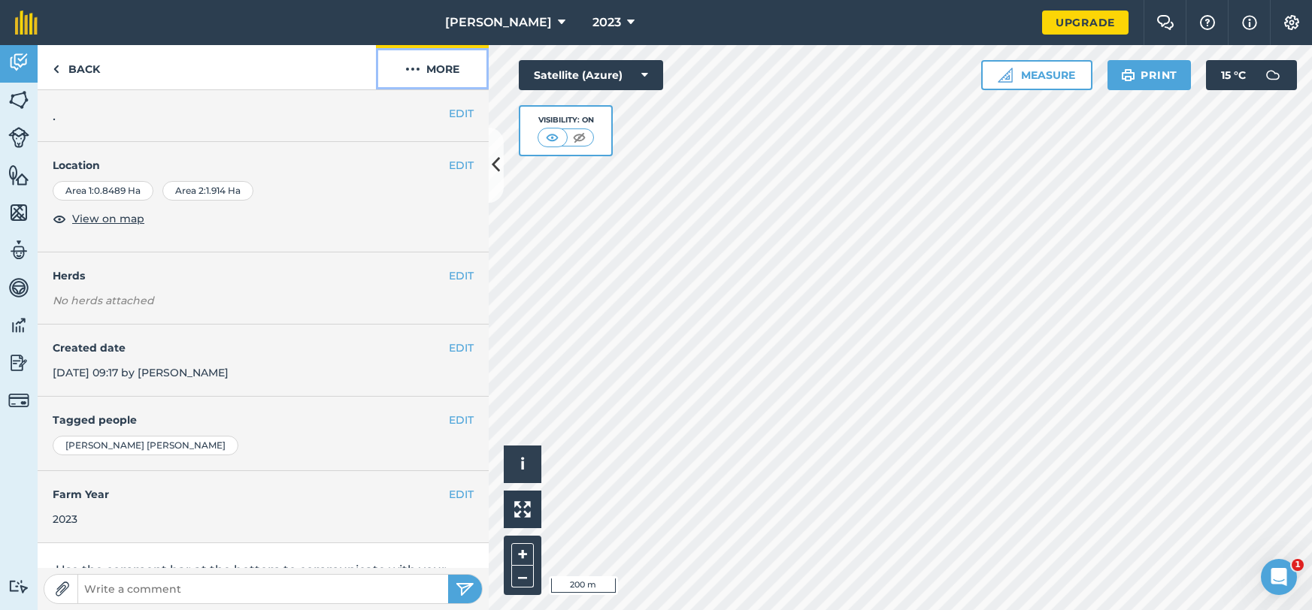
click at [441, 59] on button "More" at bounding box center [432, 67] width 113 height 44
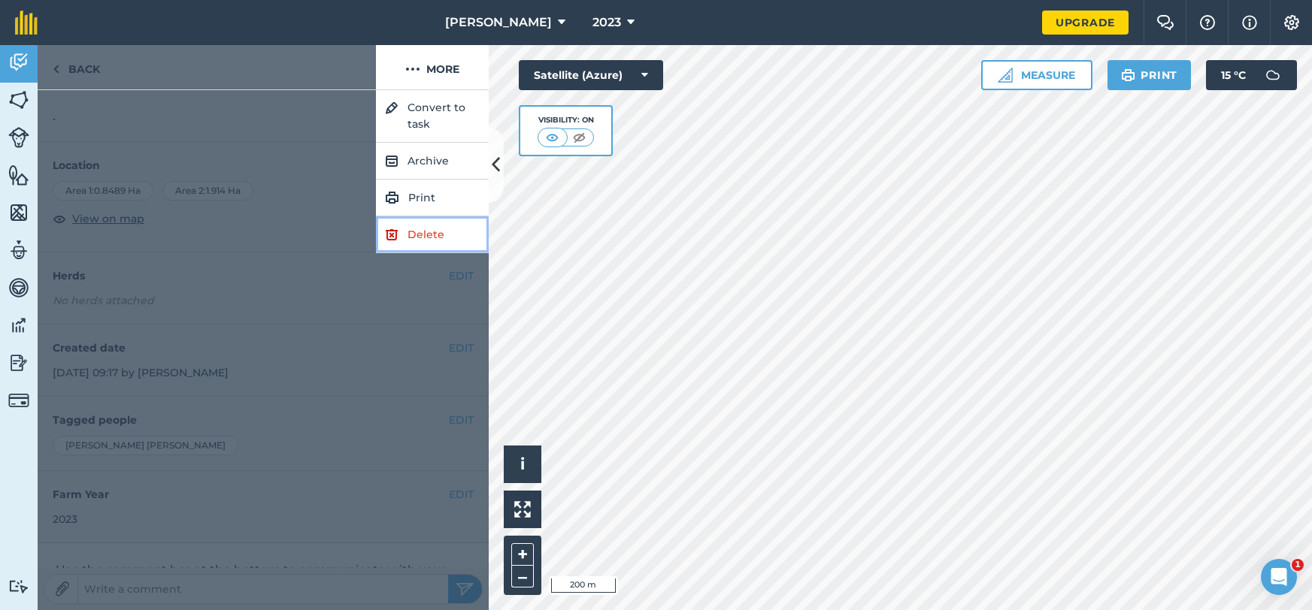
click at [428, 232] on link "Delete" at bounding box center [432, 235] width 113 height 37
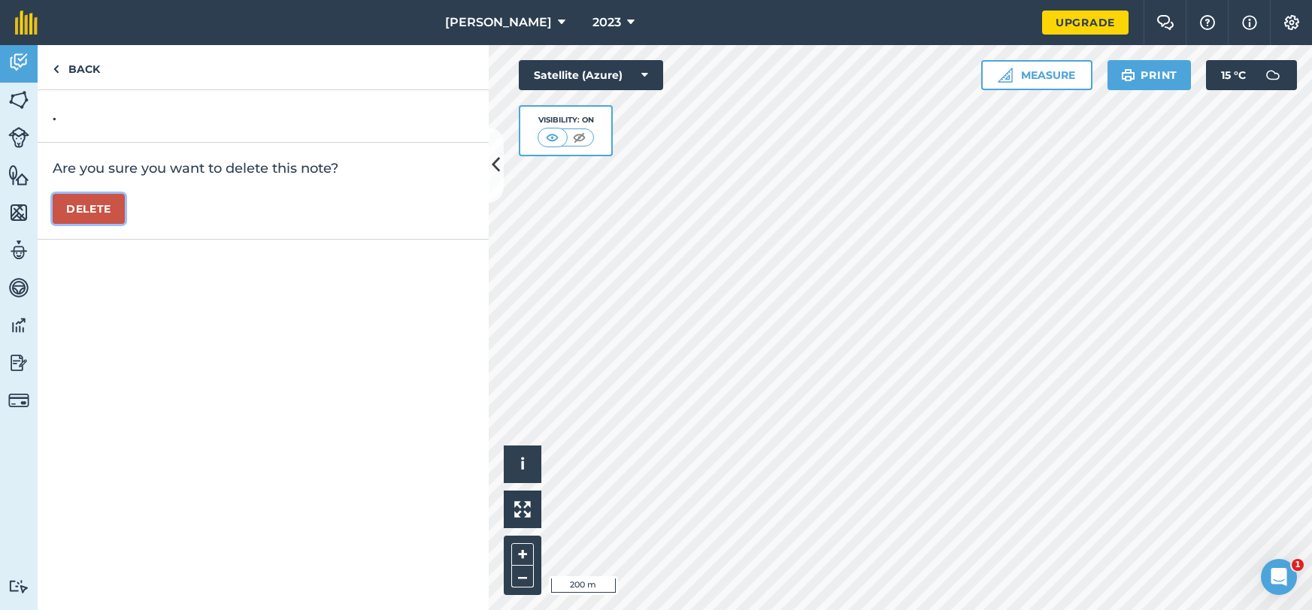
click at [56, 210] on button "Delete" at bounding box center [89, 209] width 72 height 30
